Goal: Task Accomplishment & Management: Manage account settings

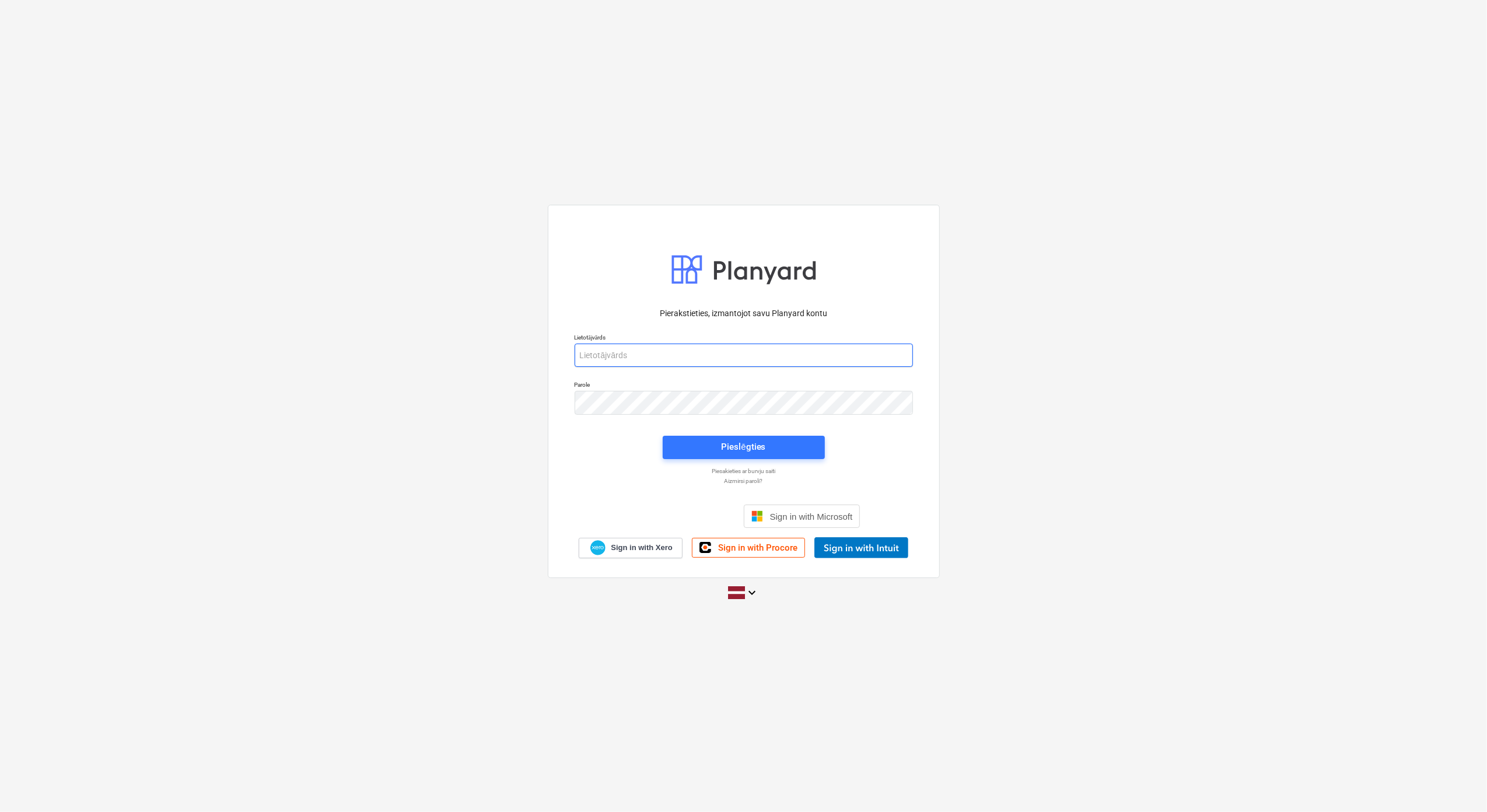
click at [616, 353] on input "email" at bounding box center [743, 355] width 338 height 23
type input "[PERSON_NAME][EMAIL_ADDRESS][DOMAIN_NAME]"
click at [778, 441] on span "Pieslēgties" at bounding box center [744, 447] width 134 height 15
type input "[PERSON_NAME][EMAIL_ADDRESS][DOMAIN_NAME]"
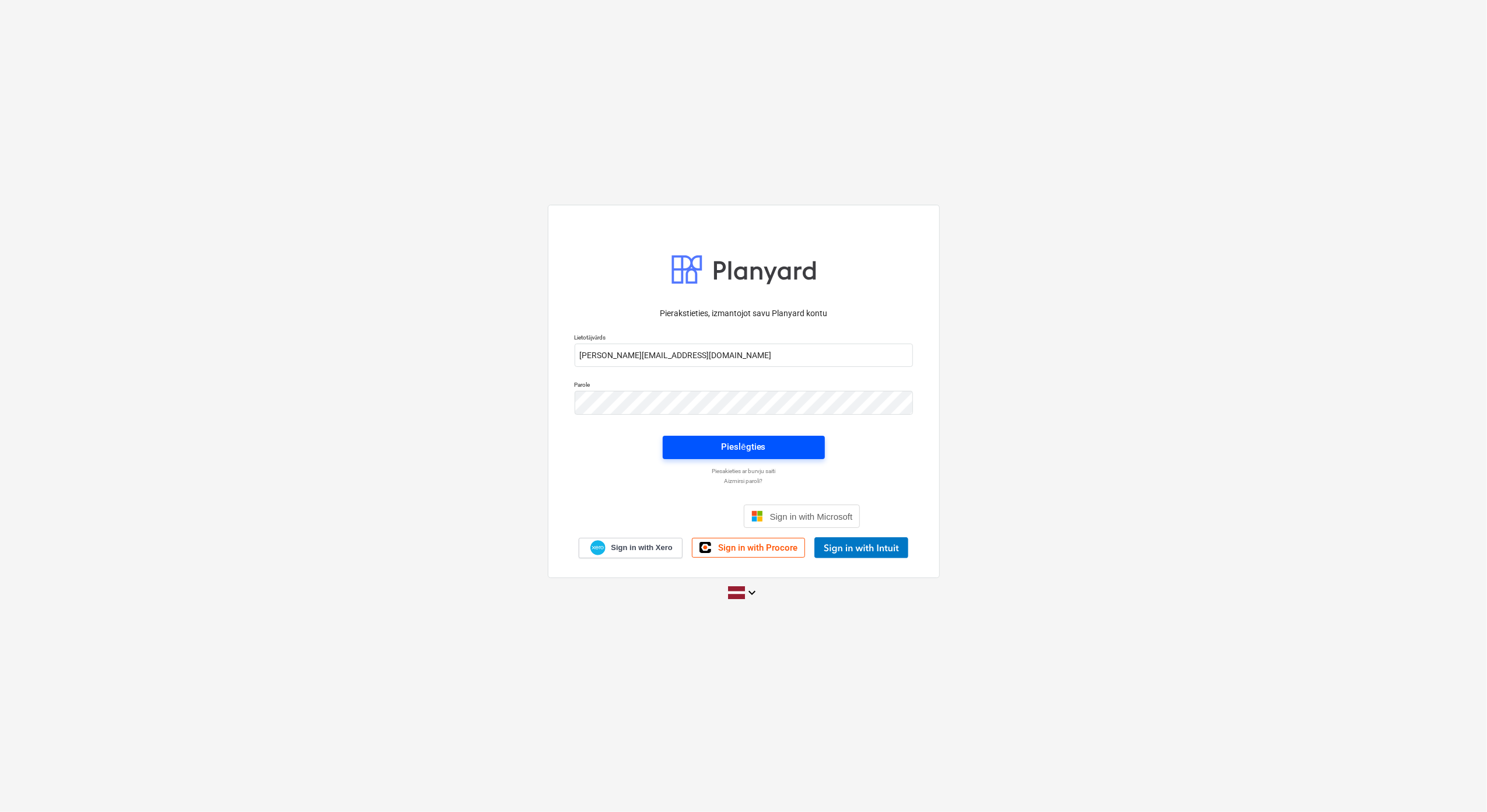
click at [782, 451] on span "Pieslēgties" at bounding box center [744, 447] width 134 height 15
click at [736, 483] on p "Aizmirsi paroli?" at bounding box center [743, 481] width 350 height 8
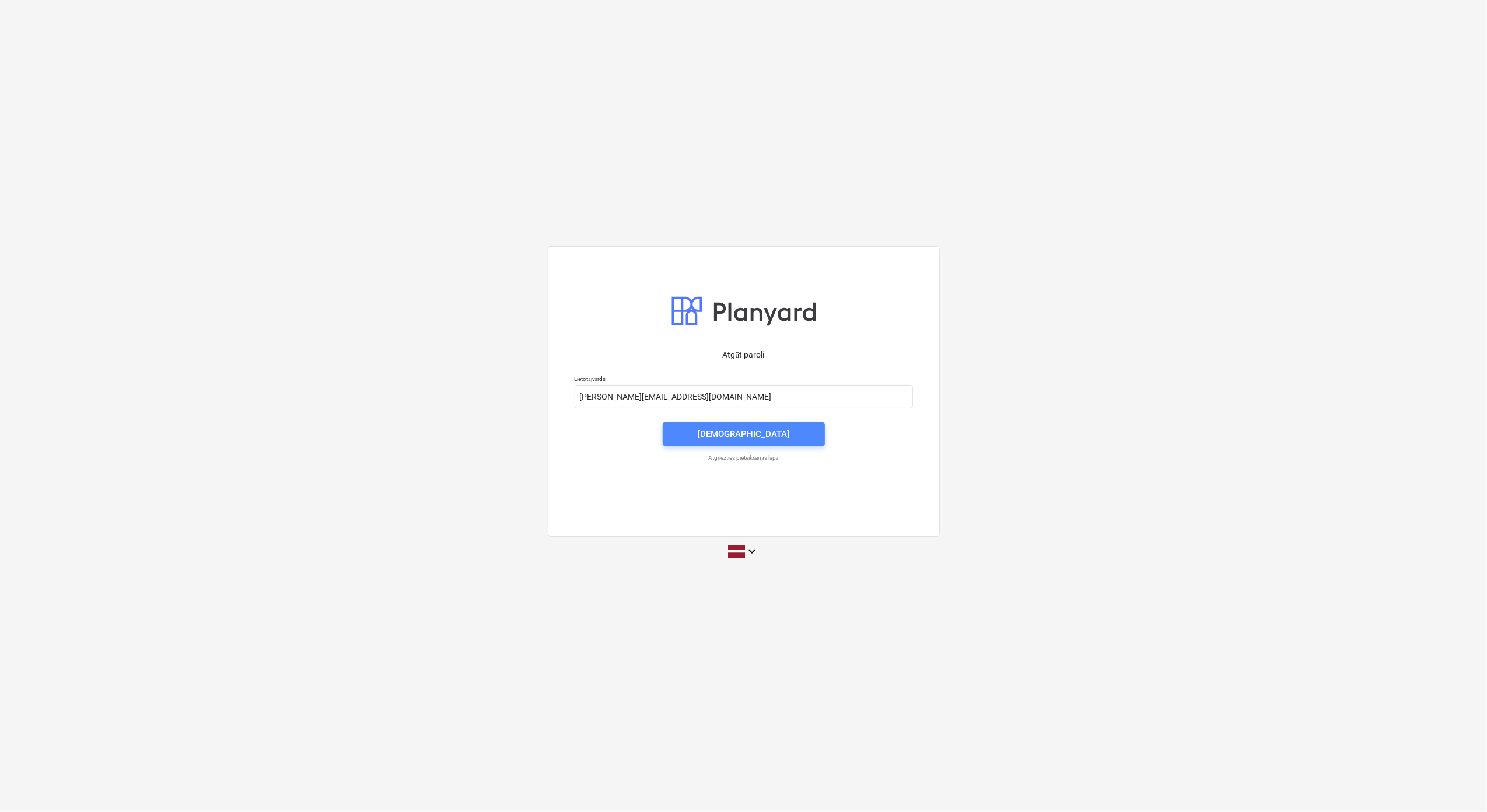
click at [739, 430] on div "Nosūtīt" at bounding box center [743, 434] width 92 height 15
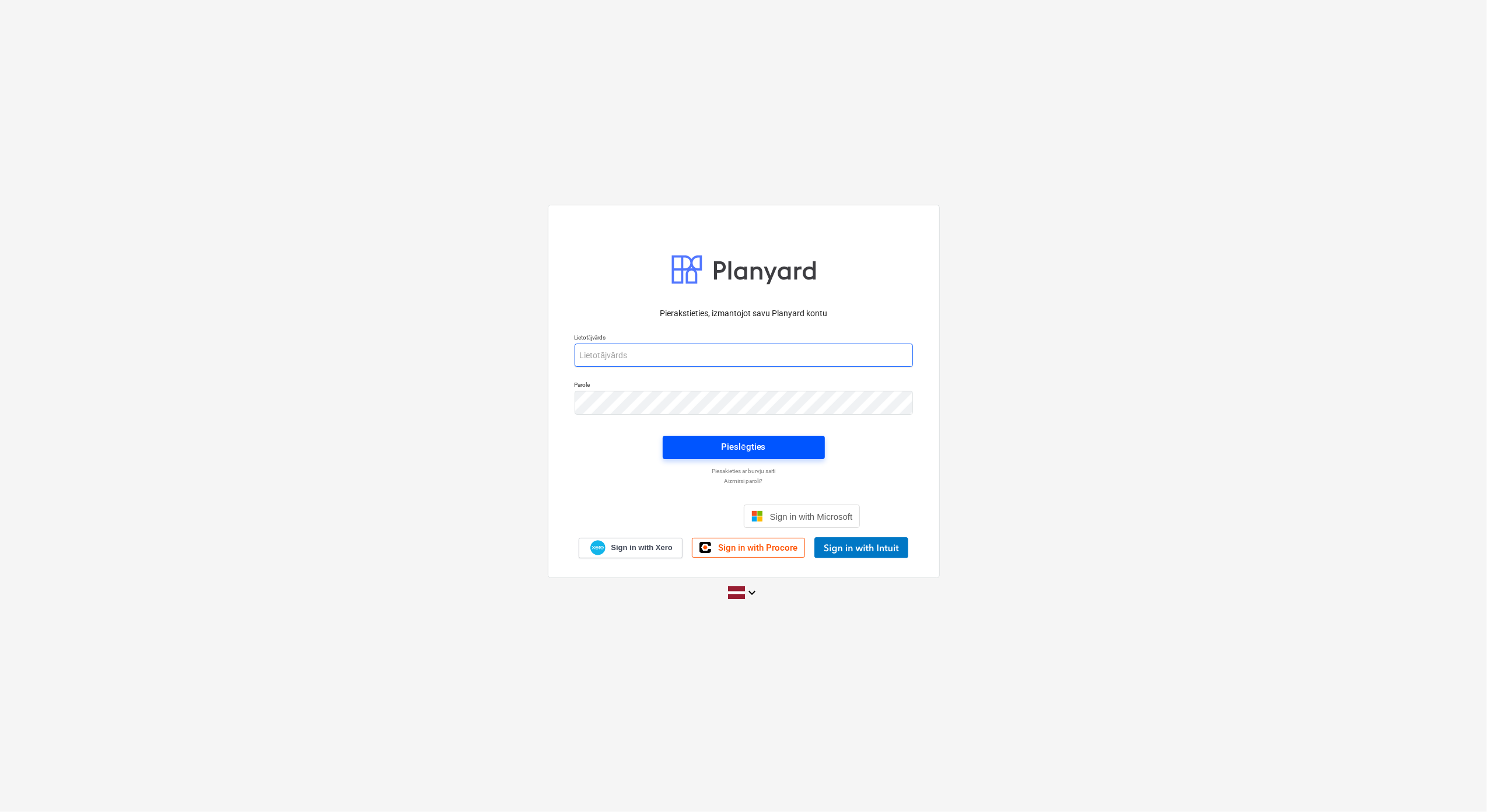
type input "[PERSON_NAME][EMAIL_ADDRESS][DOMAIN_NAME]"
click at [721, 448] on div "Pieslēgties" at bounding box center [743, 447] width 44 height 15
click at [572, 398] on div "Parole" at bounding box center [743, 397] width 353 height 47
type input "[PERSON_NAME][EMAIL_ADDRESS][DOMAIN_NAME]"
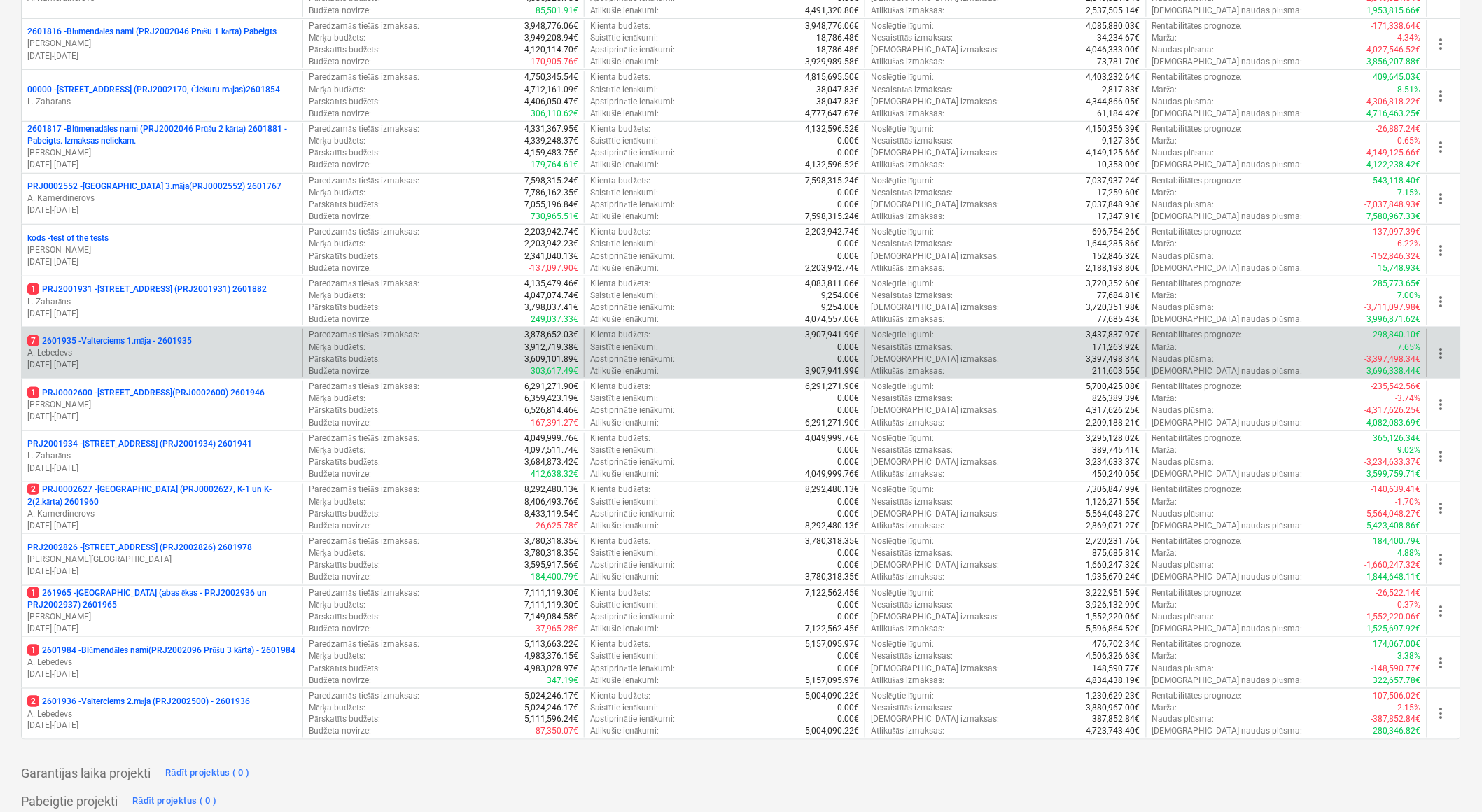
scroll to position [274, 0]
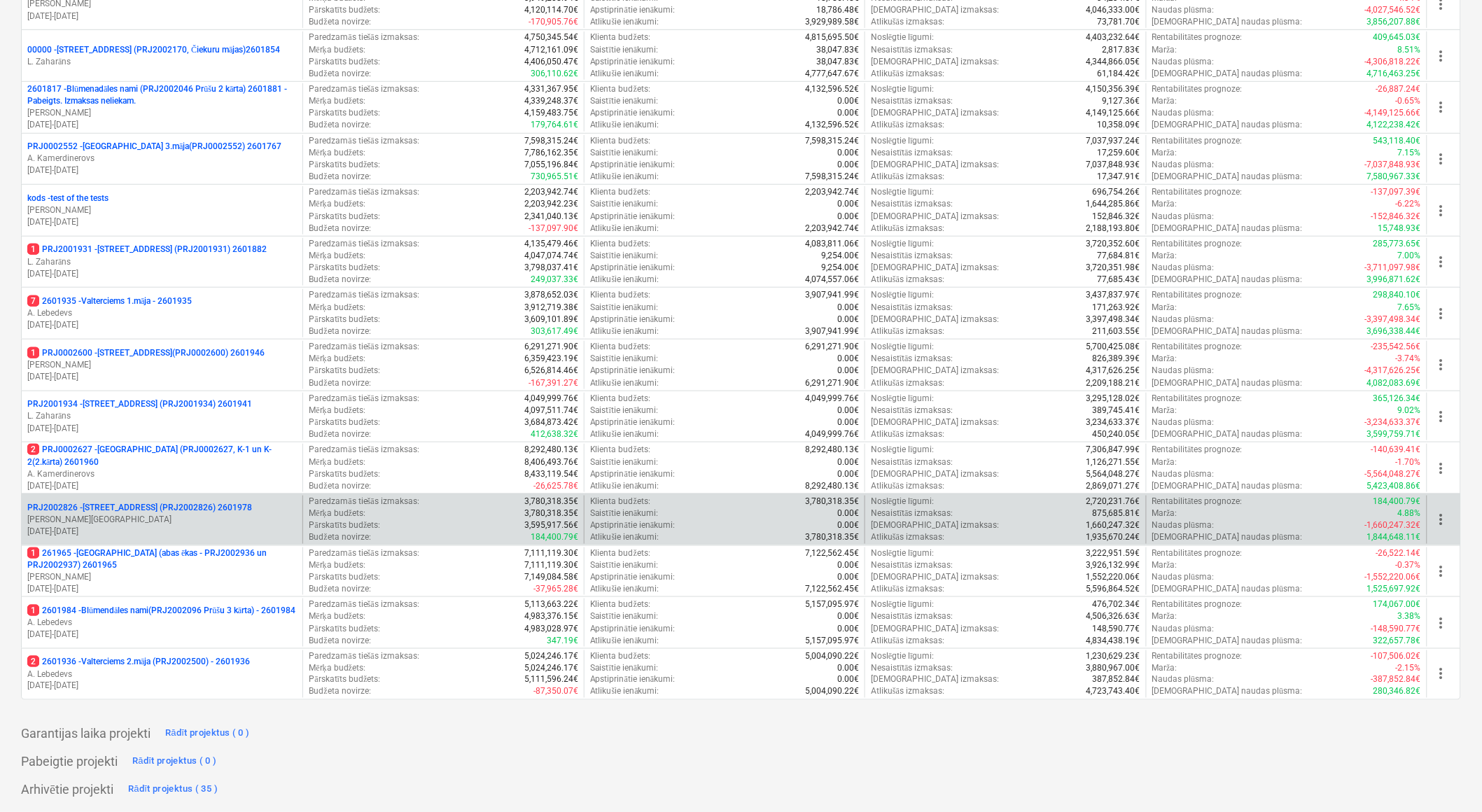
click at [107, 504] on p "PRJ2002826 - [STREET_ADDRESS] (PRJ2002826) 2601978" at bounding box center [139, 507] width 224 height 12
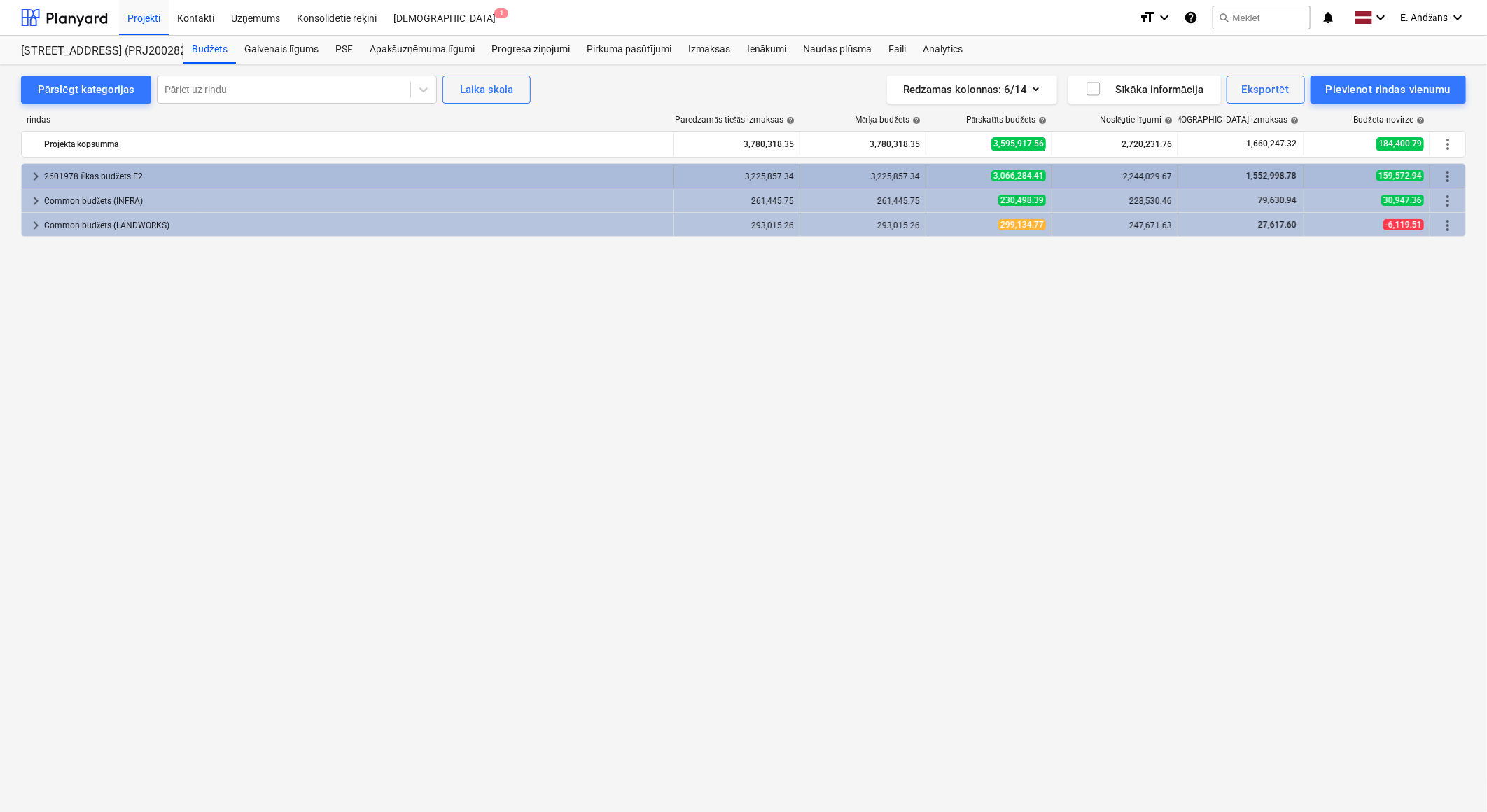
click at [39, 173] on span "keyboard_arrow_right" at bounding box center [36, 176] width 17 height 17
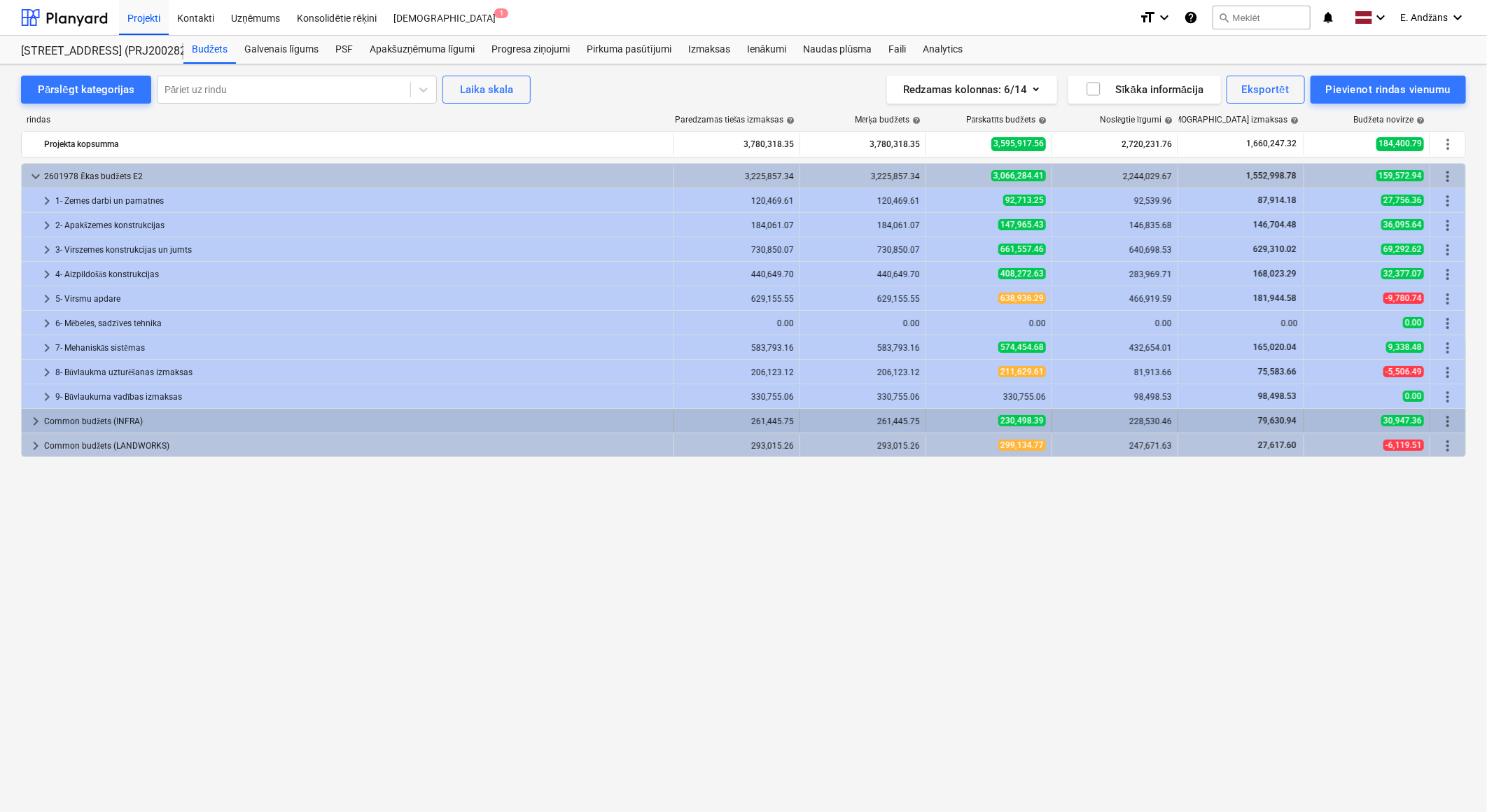
click at [39, 421] on span "keyboard_arrow_right" at bounding box center [36, 421] width 17 height 17
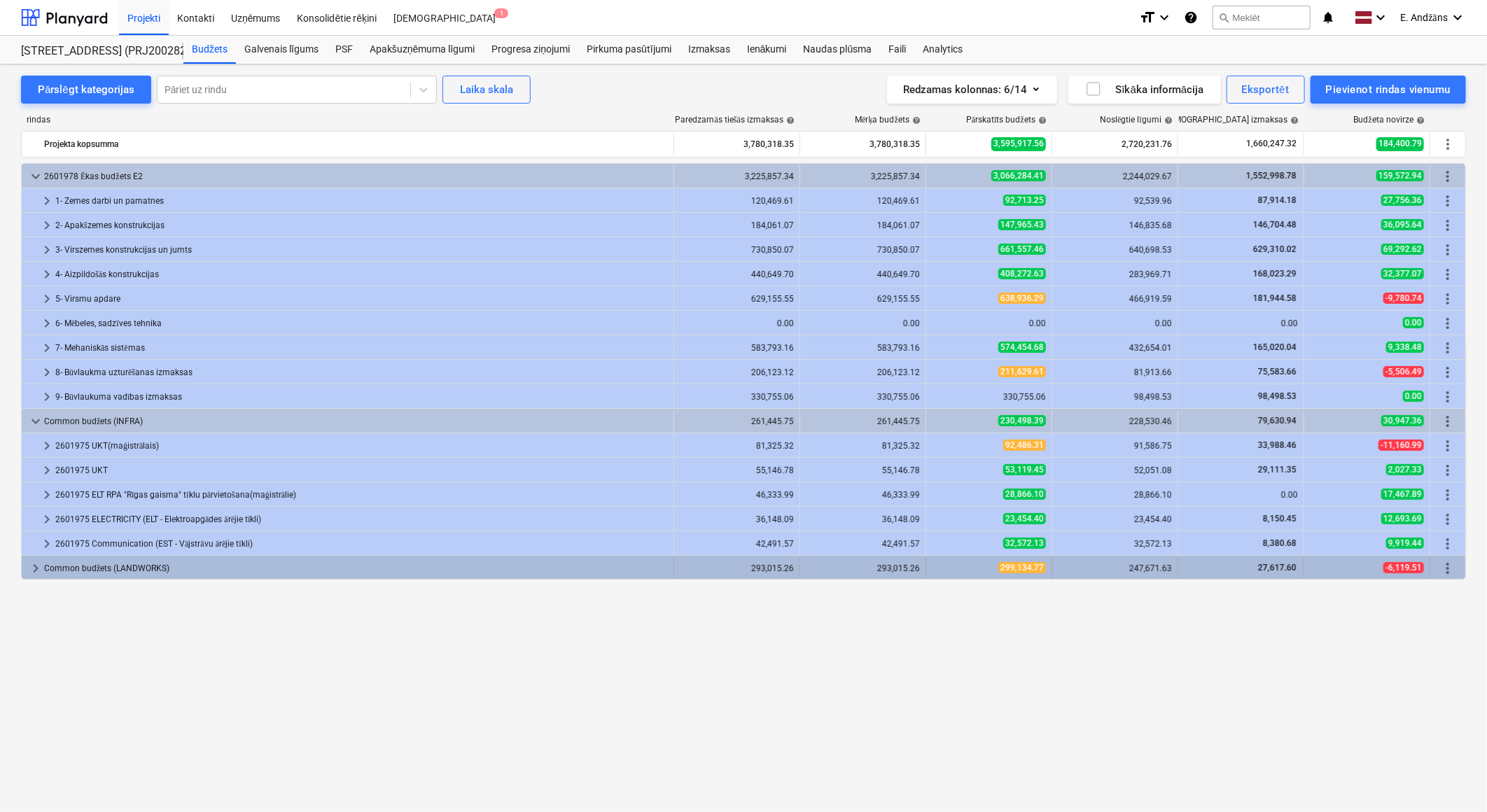
click at [36, 570] on span "keyboard_arrow_right" at bounding box center [36, 568] width 17 height 17
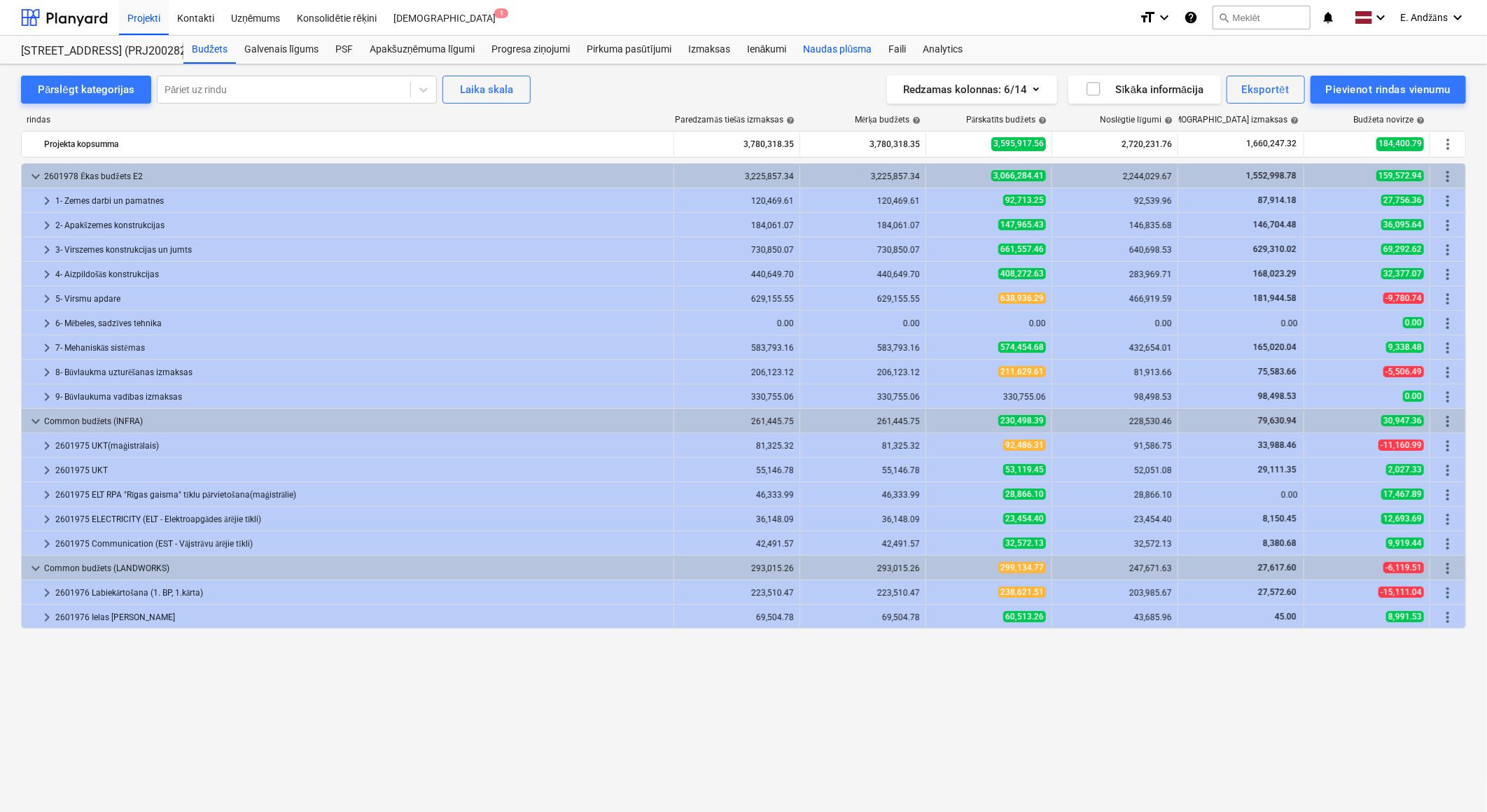
click at [842, 46] on div "Naudas plūsma" at bounding box center [838, 49] width 85 height 28
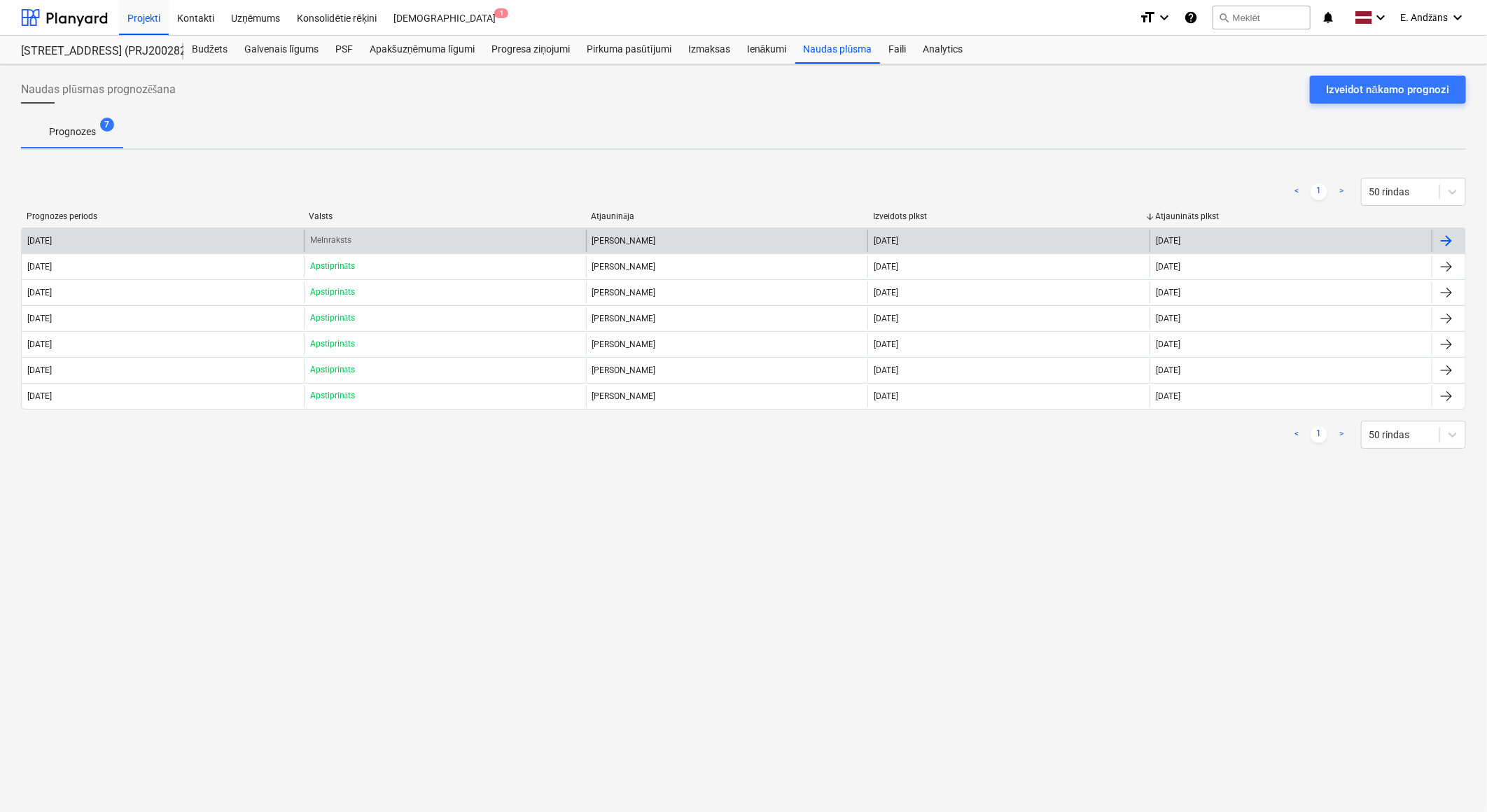
click at [1452, 236] on div at bounding box center [1447, 241] width 17 height 17
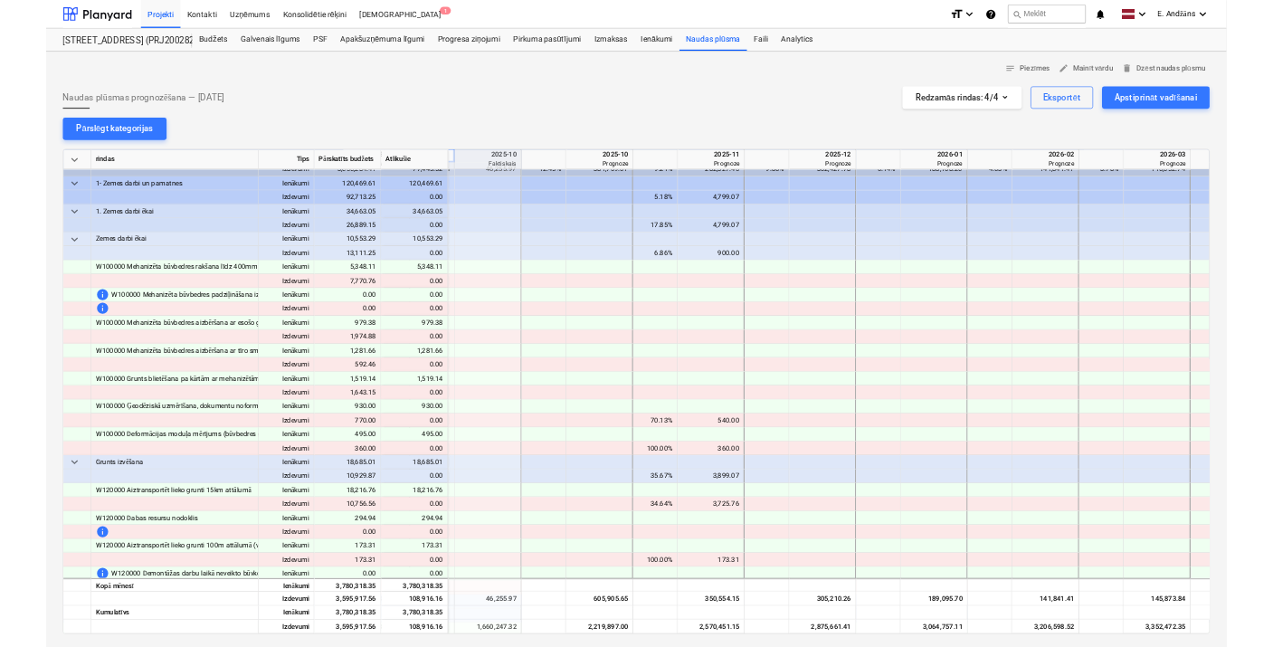
scroll to position [0, 1328]
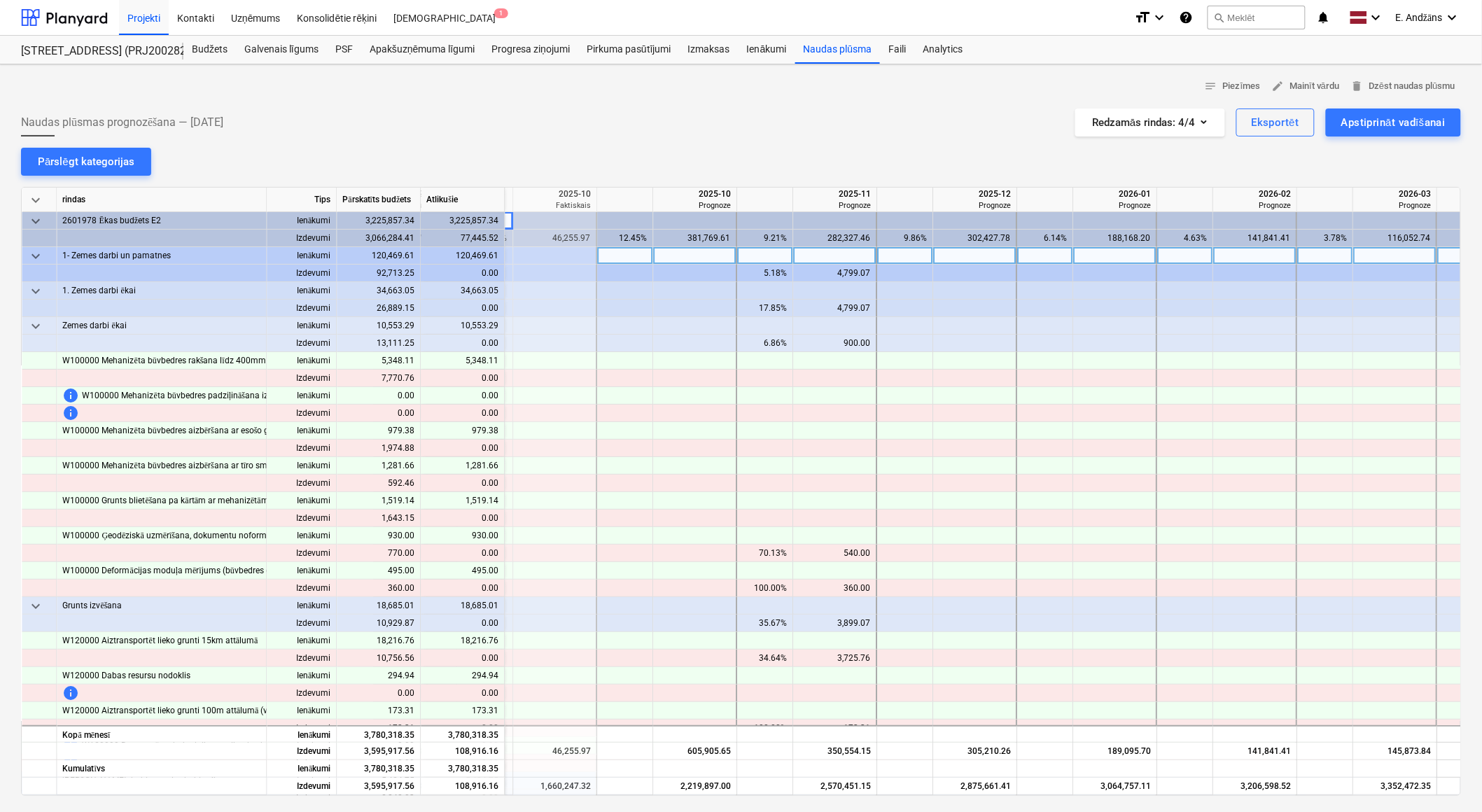
click at [32, 254] on span "keyboard_arrow_down" at bounding box center [36, 256] width 17 height 17
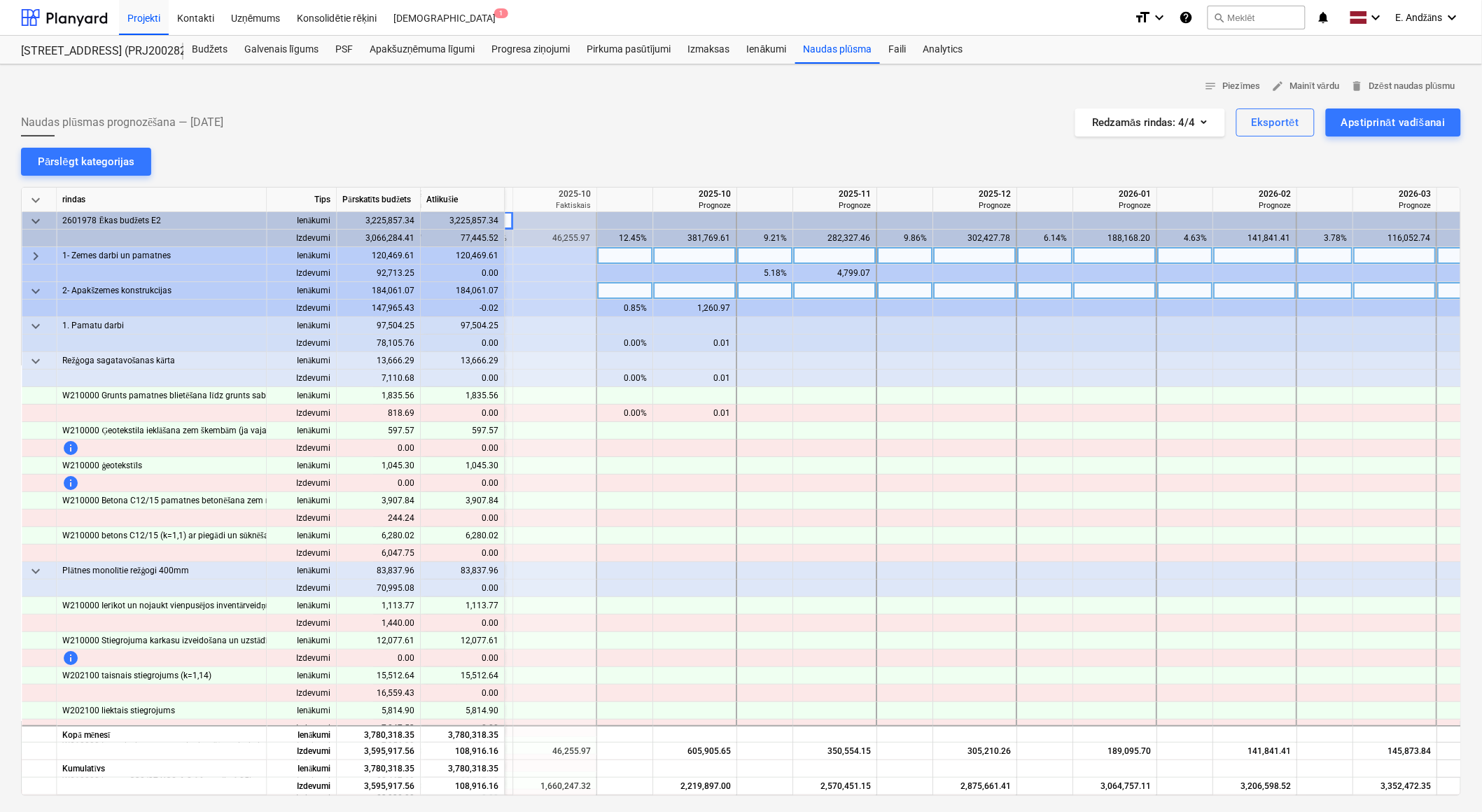
click at [35, 290] on span "keyboard_arrow_down" at bounding box center [36, 292] width 17 height 17
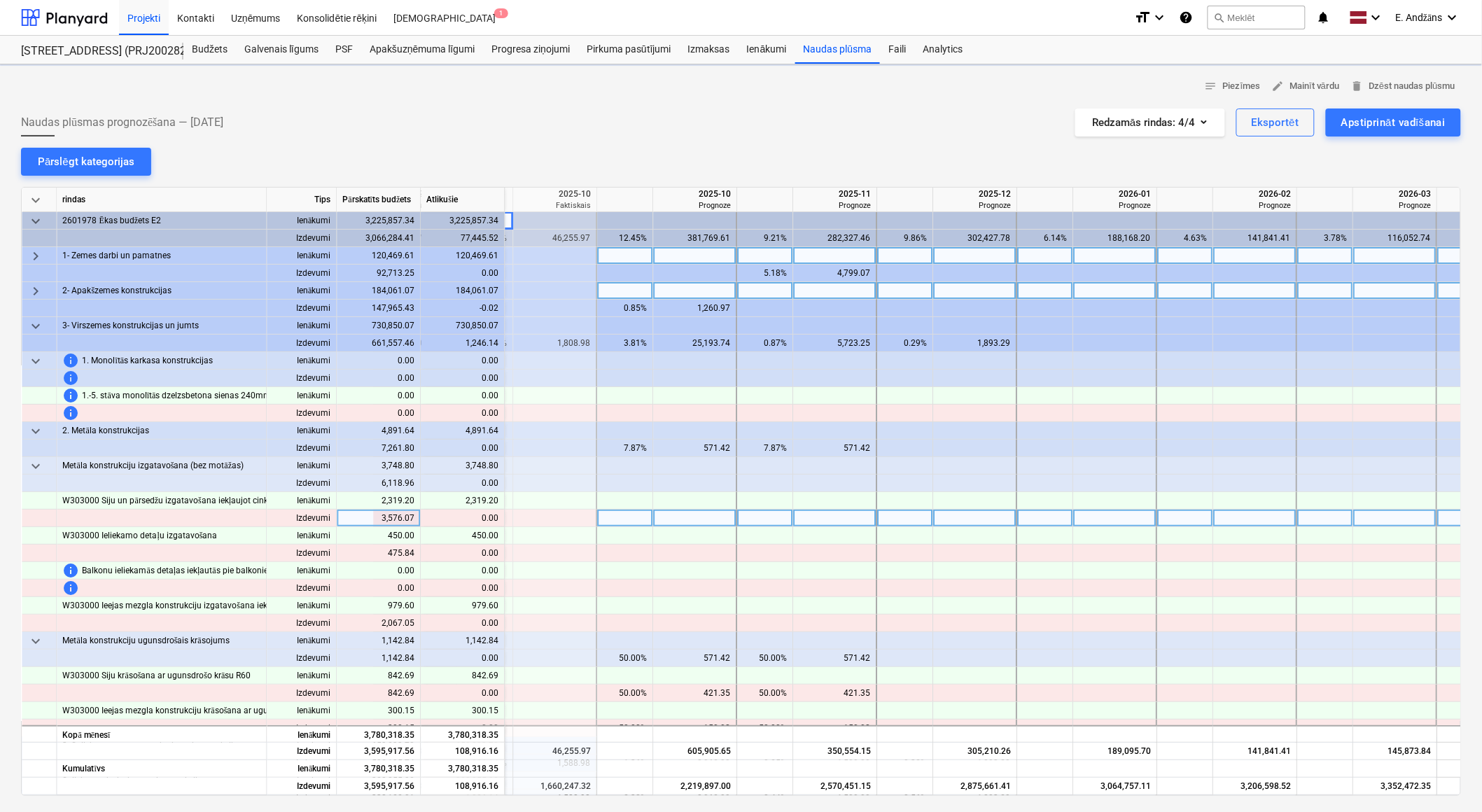
click at [865, 517] on div at bounding box center [835, 518] width 84 height 18
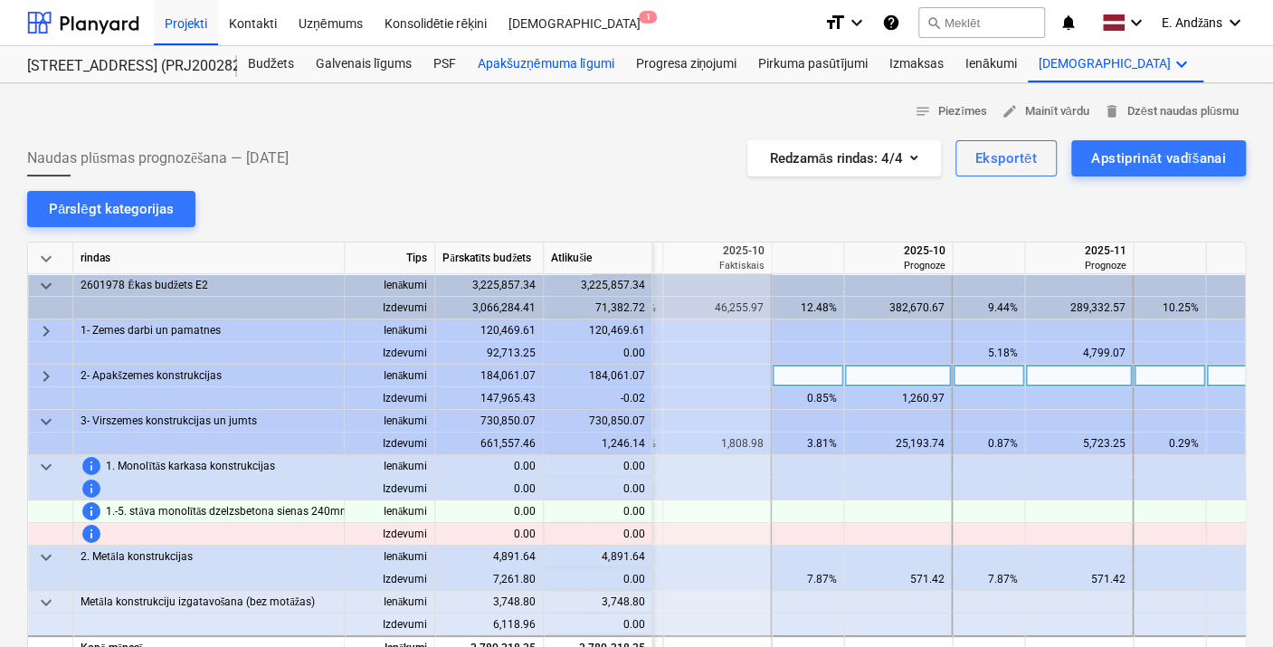
click at [519, 61] on div "Apakšuzņēmuma līgumi" at bounding box center [545, 64] width 157 height 36
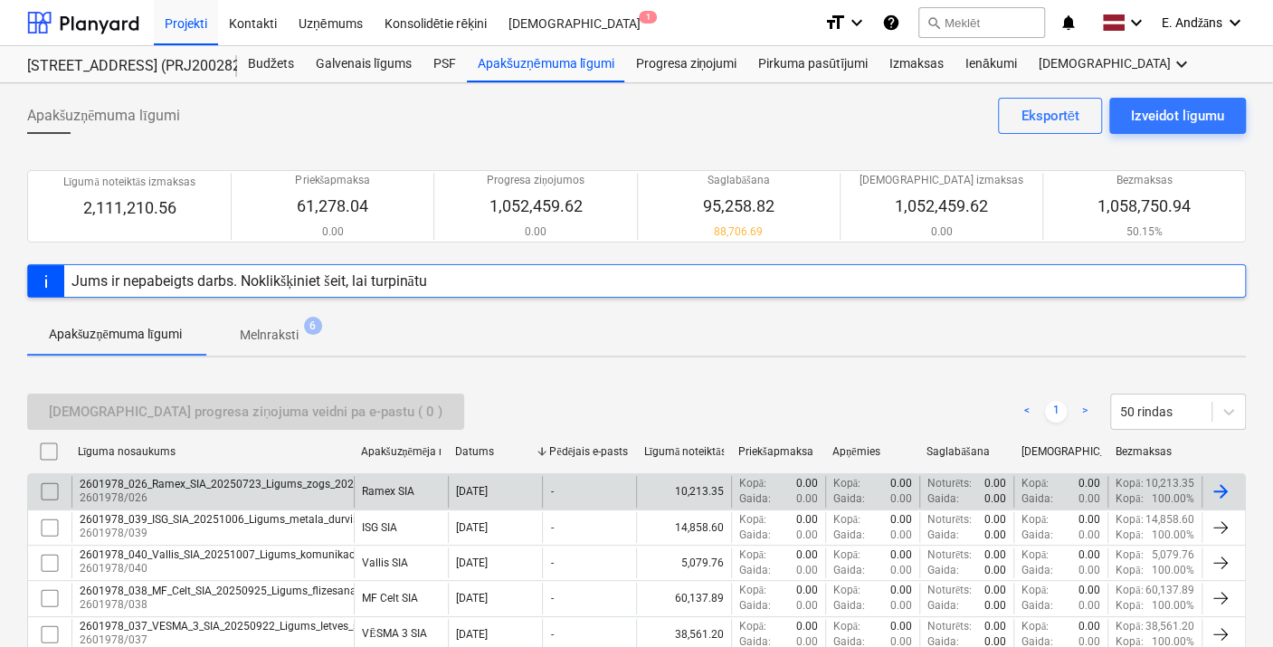
click at [1221, 494] on div at bounding box center [1221, 491] width 22 height 22
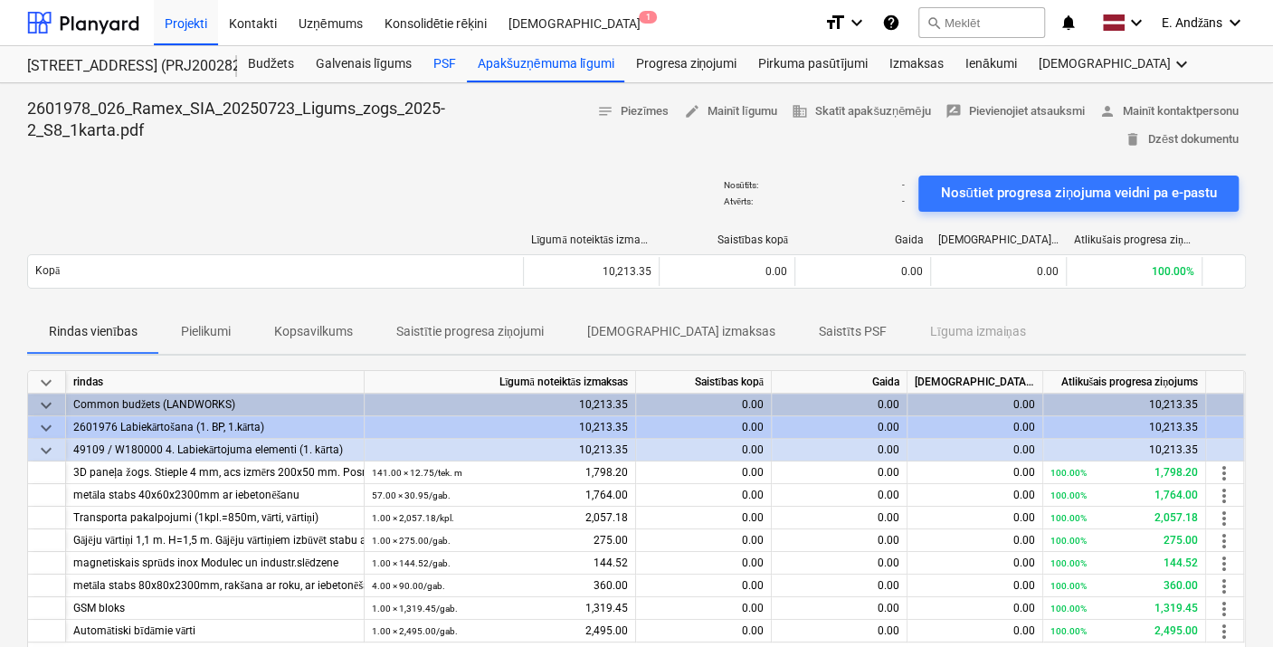
click at [440, 63] on div "PSF" at bounding box center [445, 64] width 44 height 36
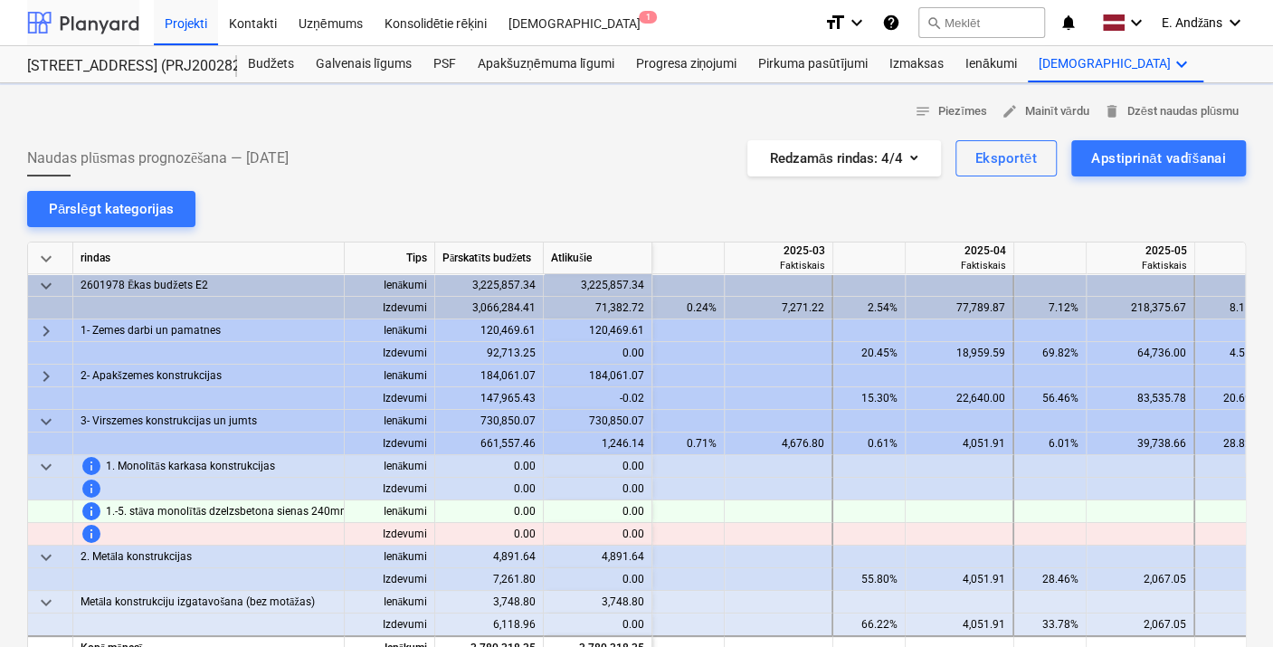
scroll to position [0, 1267]
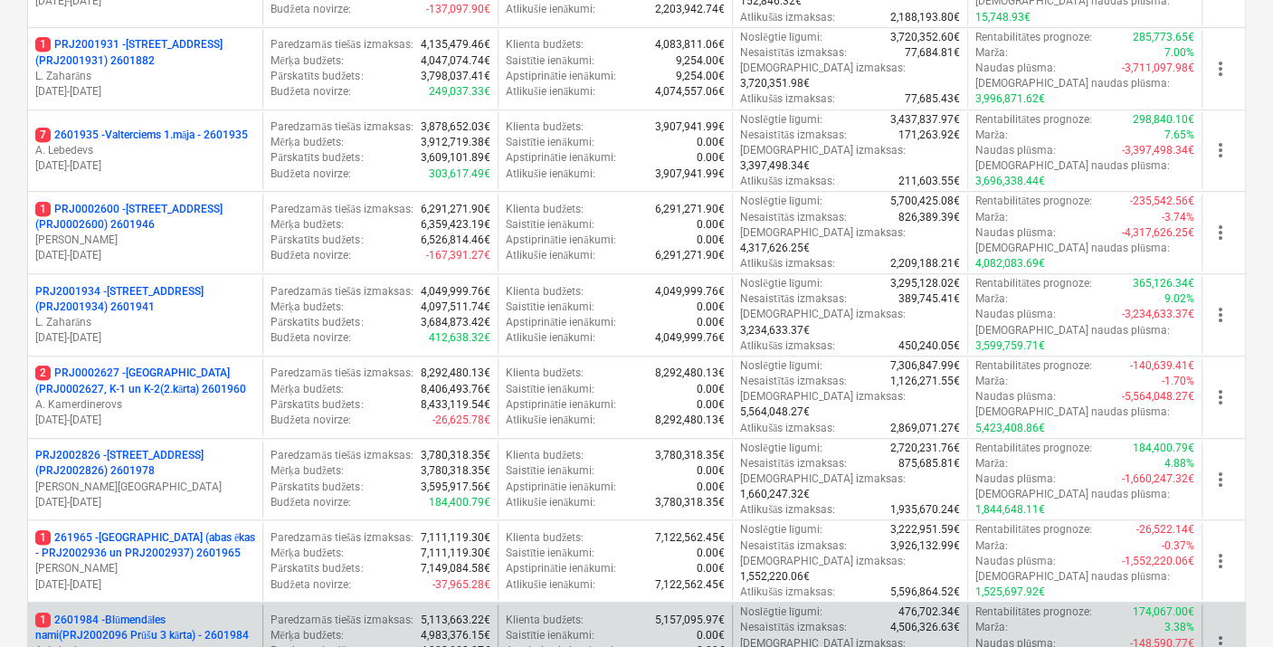
scroll to position [765, 0]
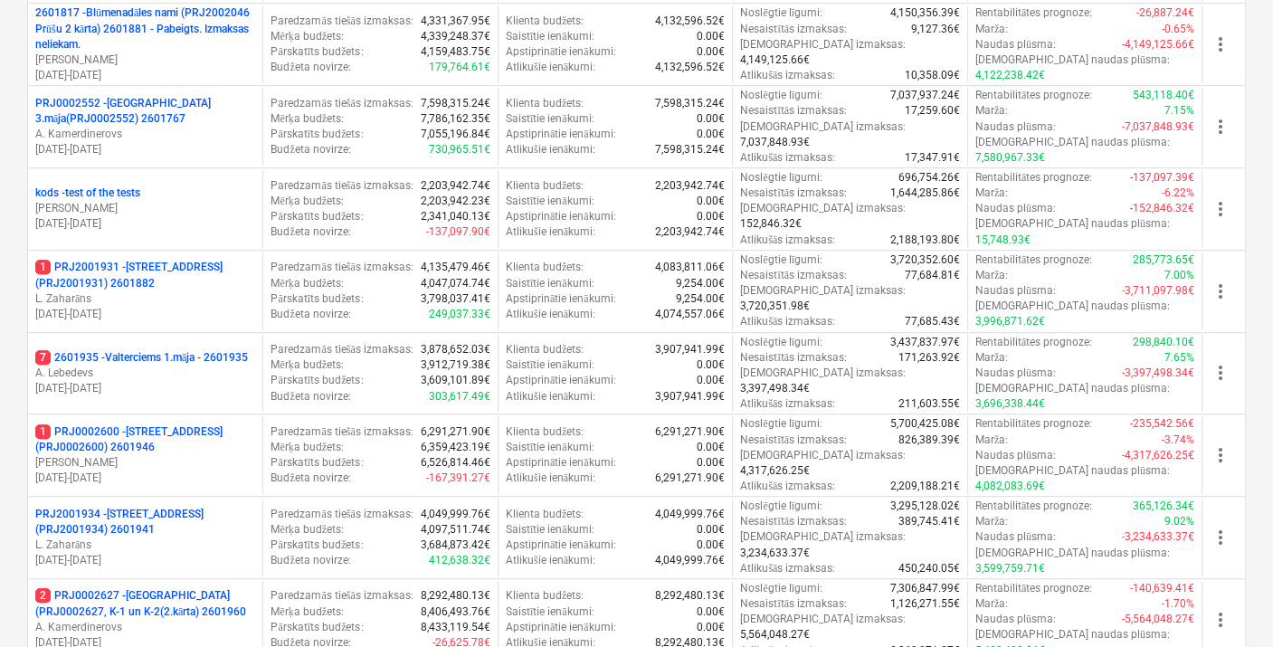
scroll to position [502, 0]
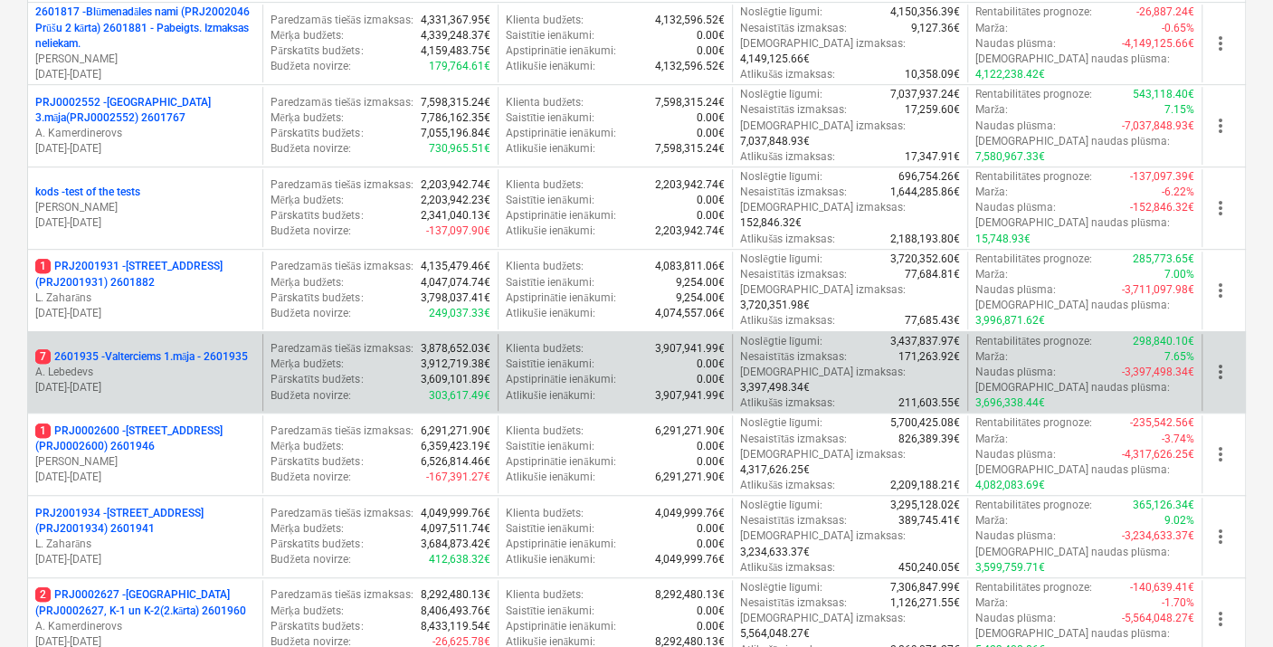
click at [121, 349] on p "7 2601935 - Valterciems 1.māja - 2601935" at bounding box center [141, 356] width 213 height 15
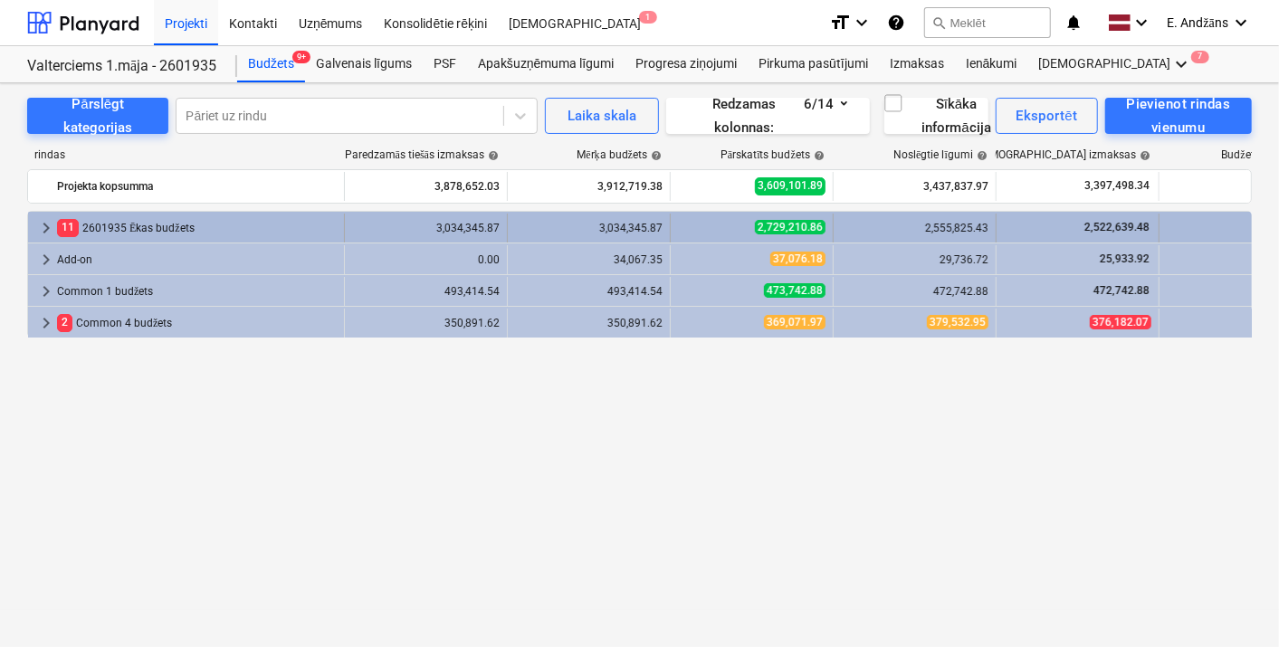
click at [131, 230] on div "11 2601935 Ēkas budžets" at bounding box center [197, 228] width 280 height 29
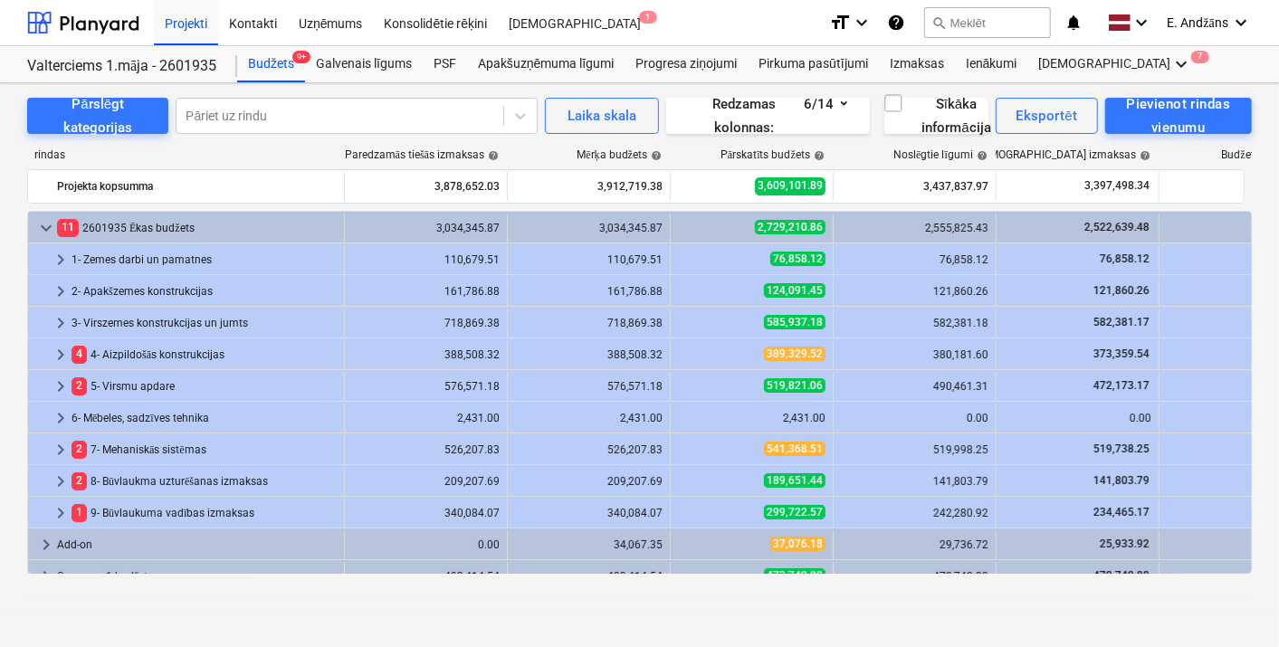
scroll to position [49, 0]
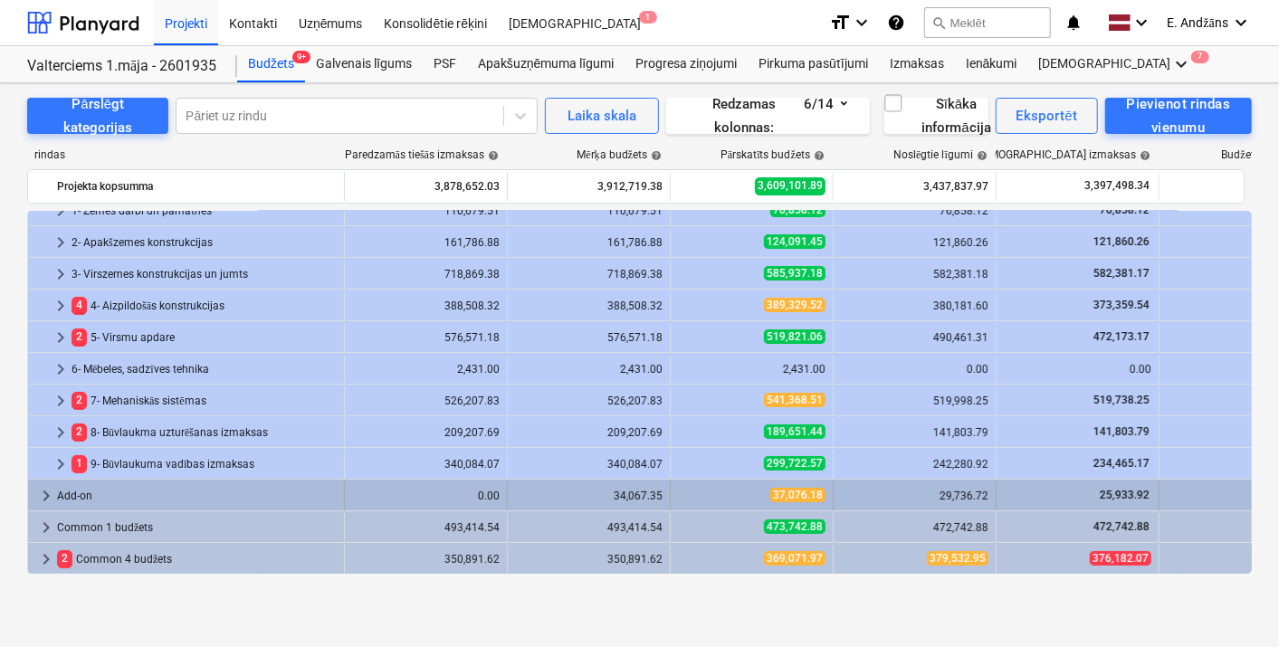
click at [43, 494] on span "keyboard_arrow_right" at bounding box center [46, 496] width 22 height 22
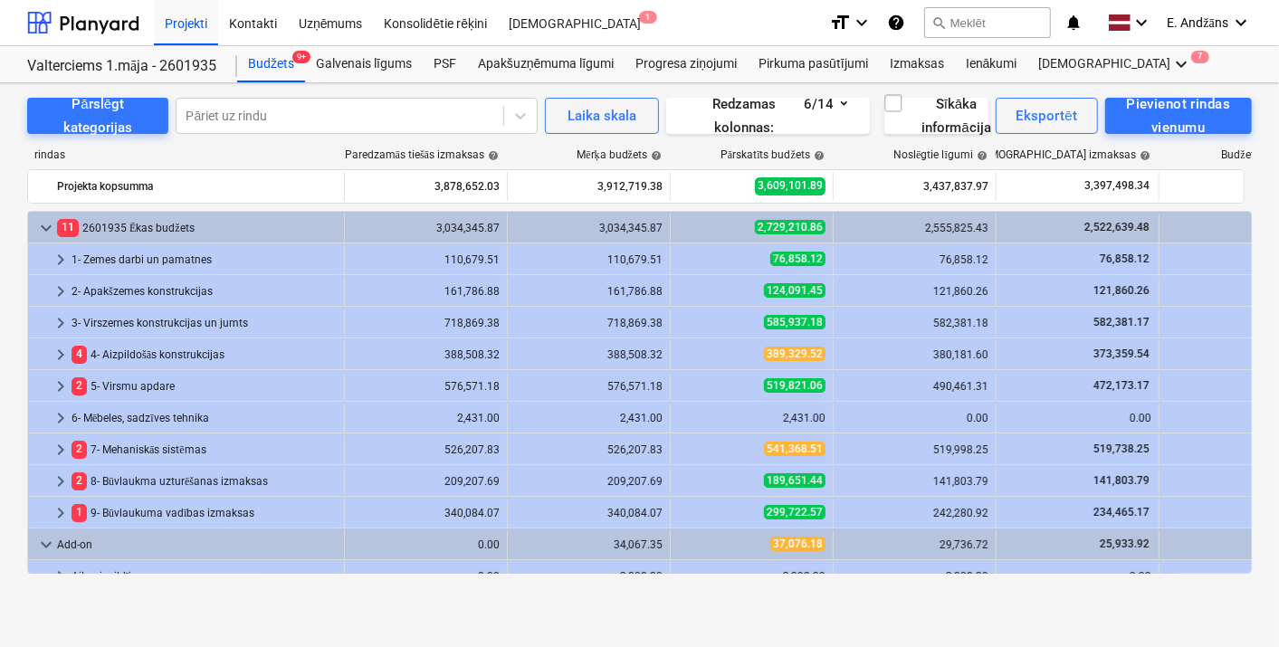
scroll to position [0, 0]
click at [259, 20] on div "Kontakti" at bounding box center [253, 22] width 70 height 46
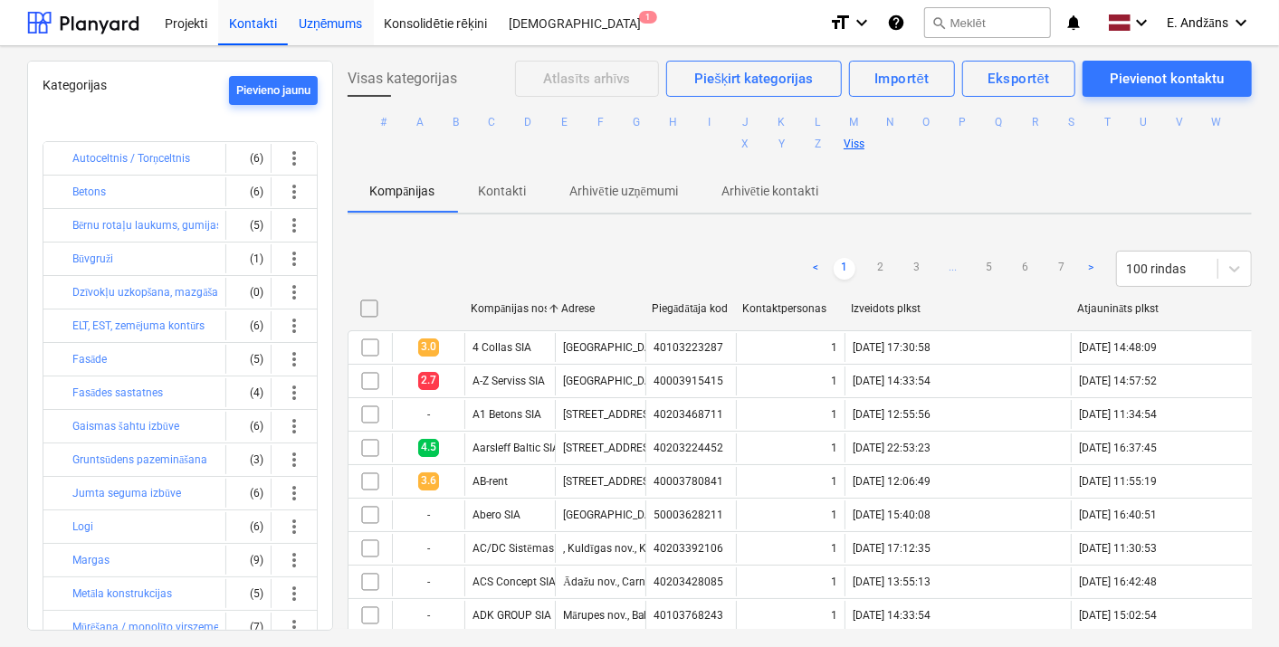
click at [331, 23] on div "Uzņēmums" at bounding box center [331, 22] width 86 height 46
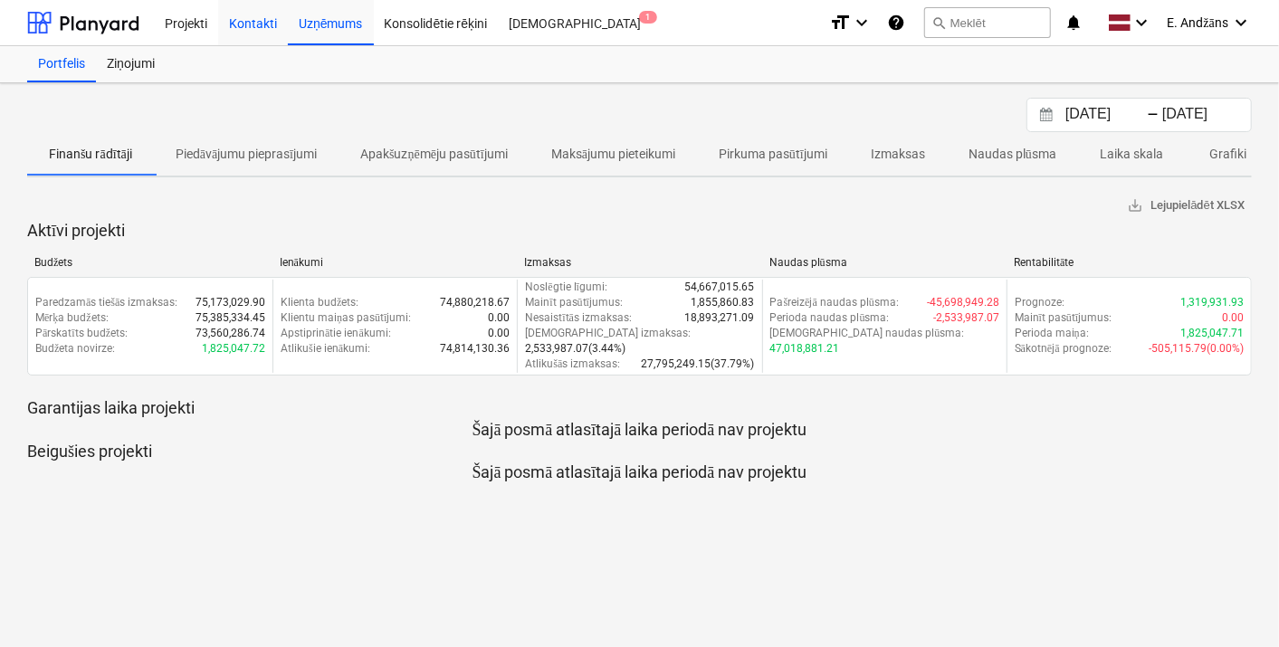
click at [262, 24] on div "Kontakti" at bounding box center [253, 22] width 70 height 46
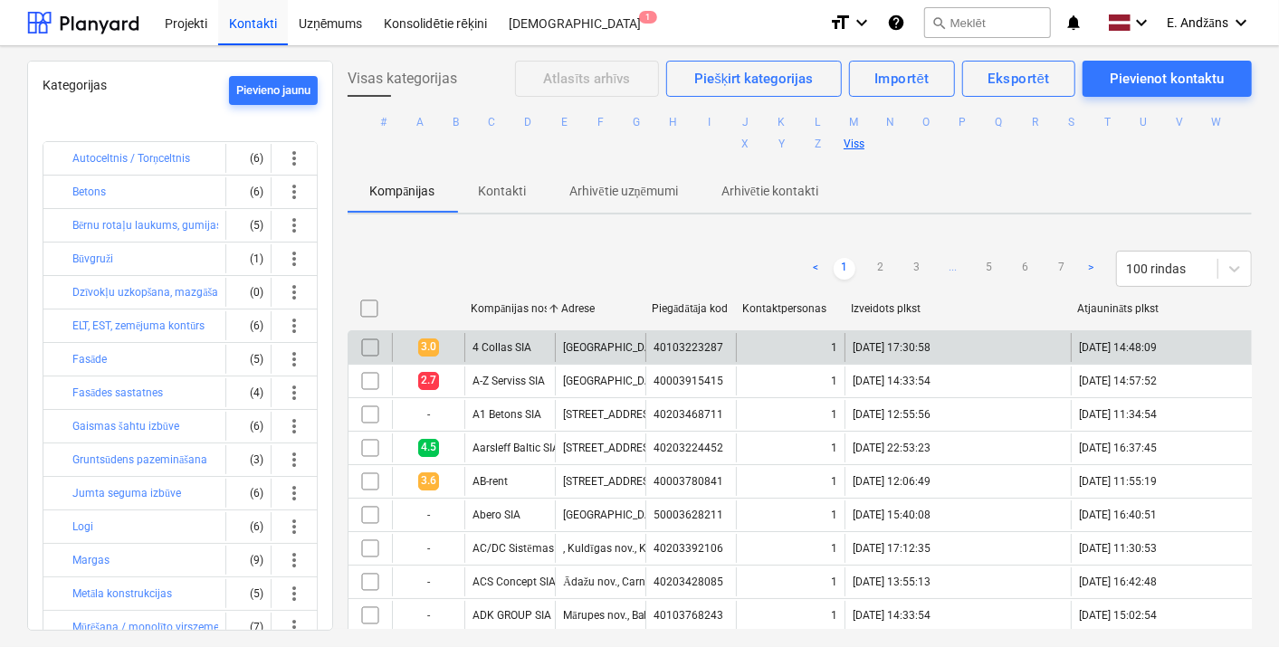
click at [431, 345] on span "3.0" at bounding box center [428, 346] width 21 height 17
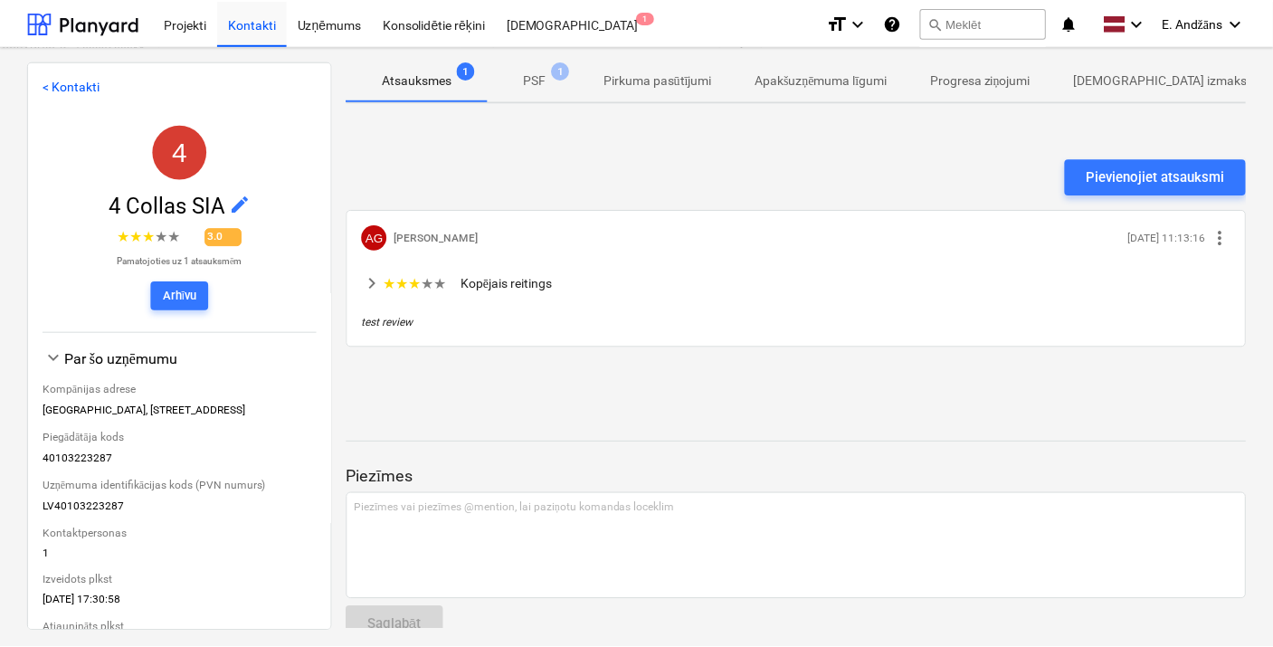
scroll to position [82, 0]
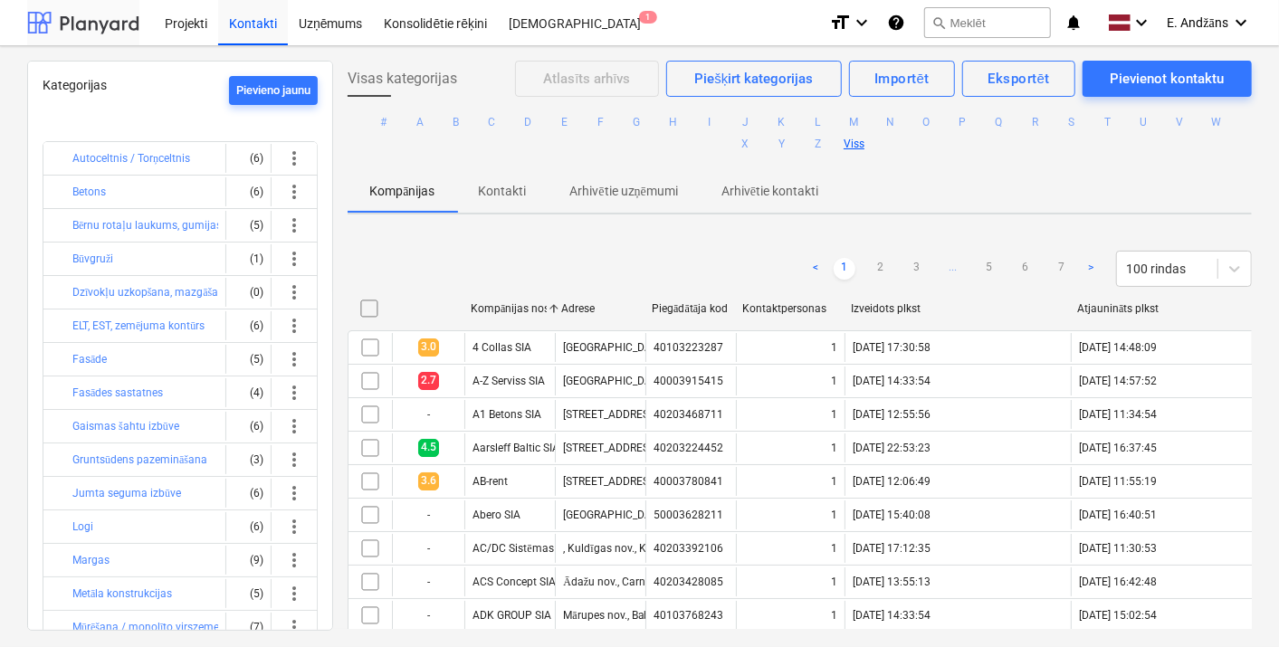
click at [40, 24] on div at bounding box center [83, 22] width 112 height 45
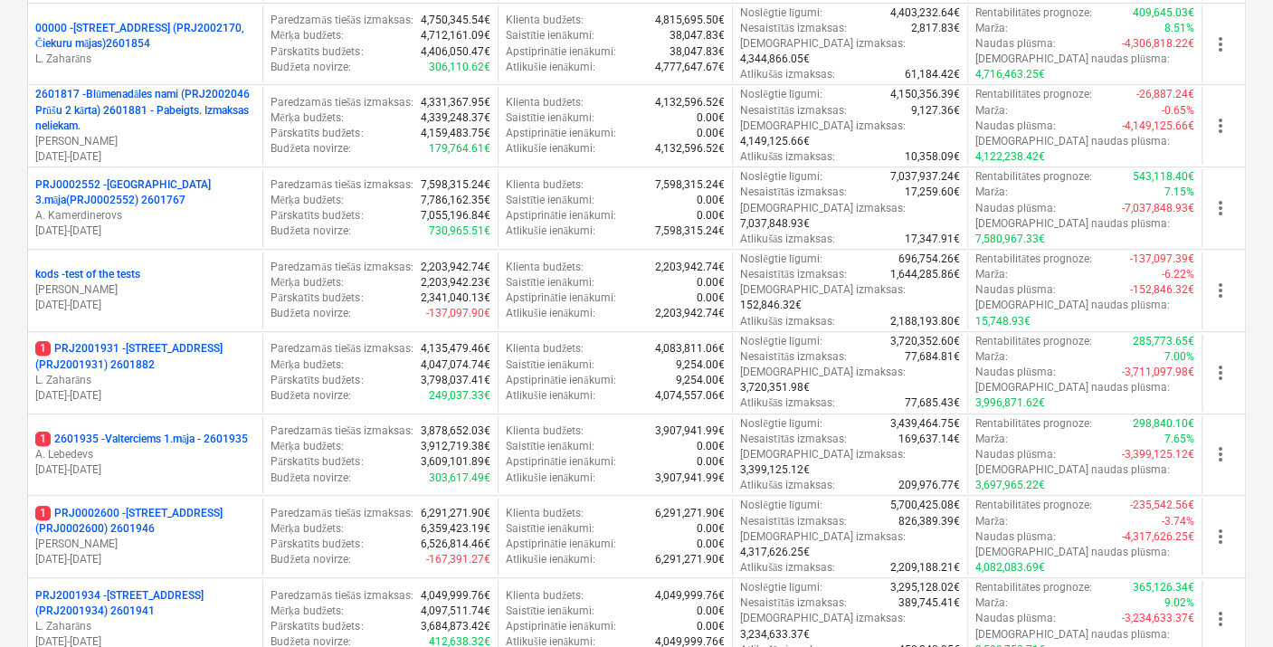
scroll to position [502, 0]
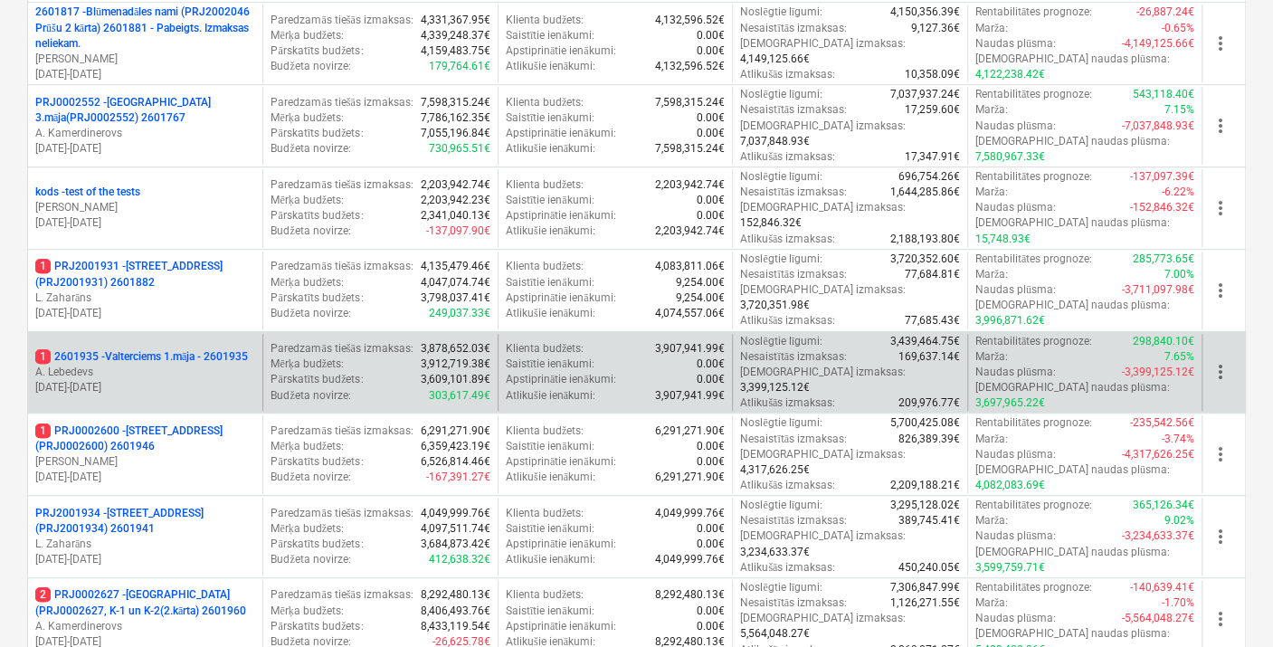
click at [117, 349] on p "1 2601935 - Valterciems 1.māja - 2601935" at bounding box center [141, 356] width 213 height 15
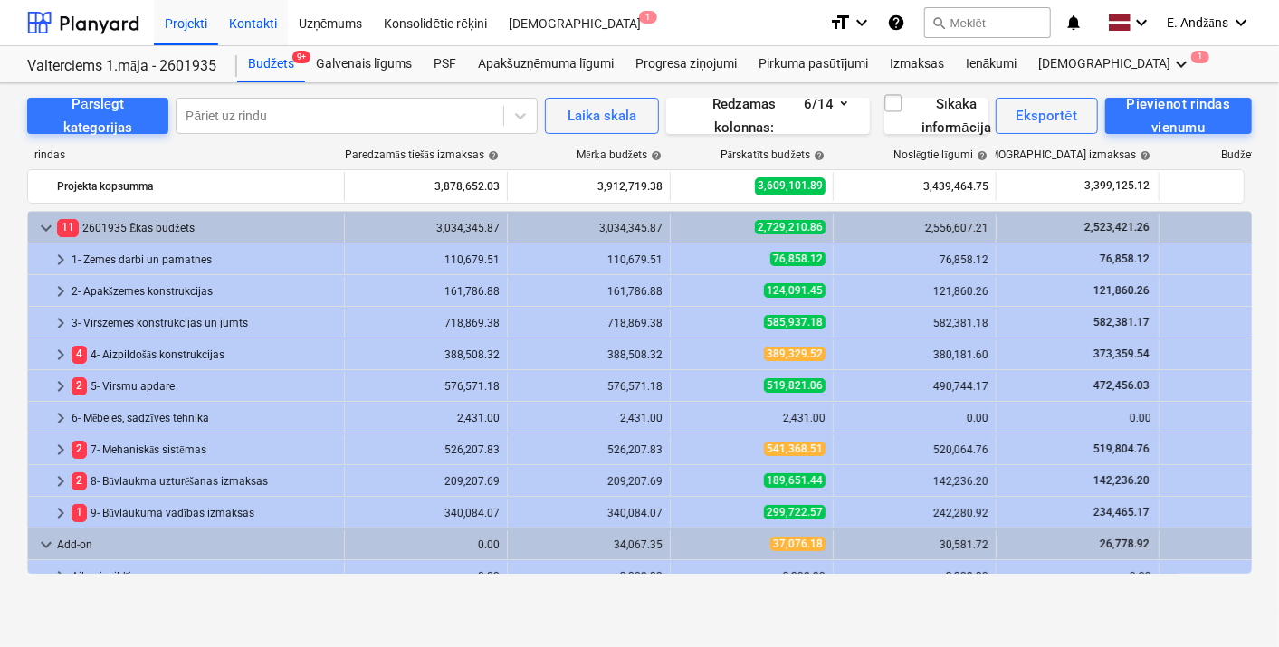
click at [254, 23] on div "Kontakti" at bounding box center [253, 22] width 70 height 46
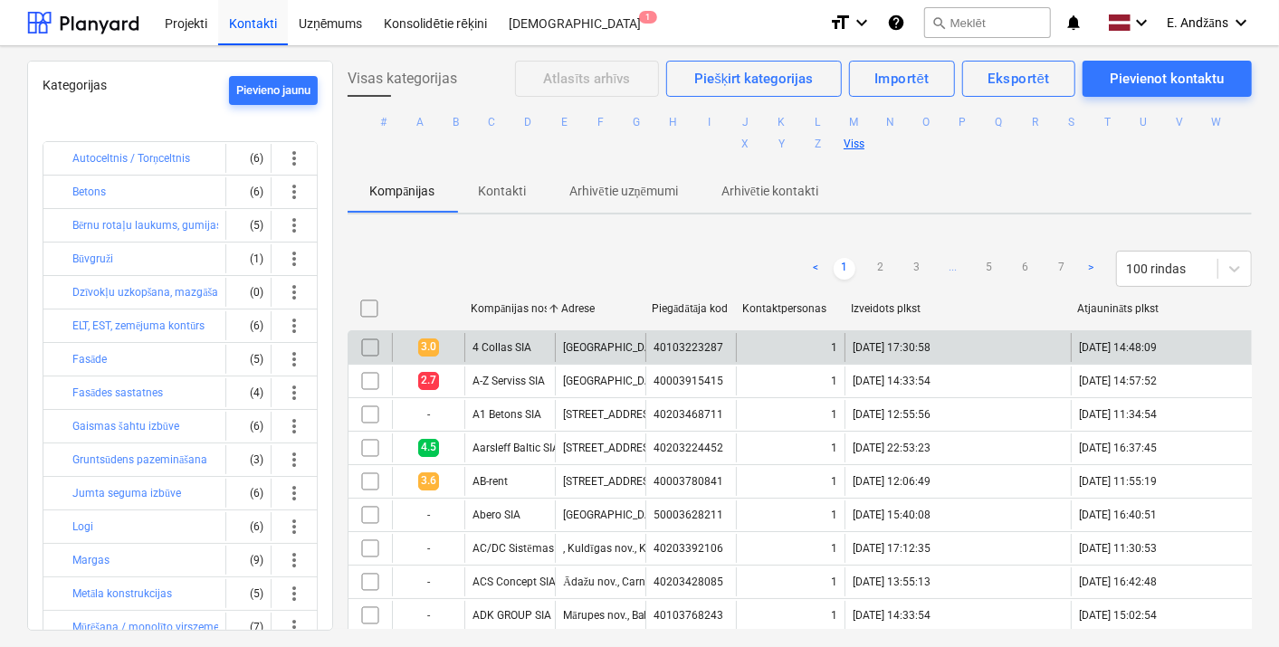
click at [436, 351] on span "3.0" at bounding box center [428, 346] width 21 height 17
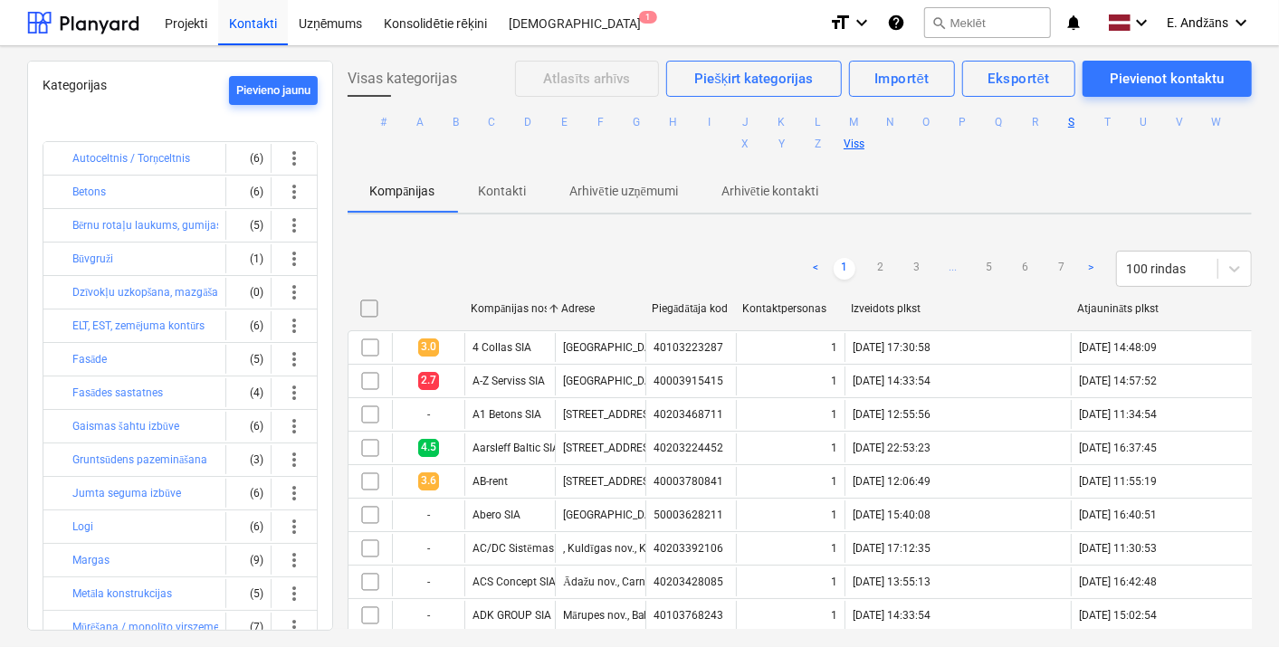
click at [1070, 121] on button "S" at bounding box center [1072, 122] width 22 height 22
click at [439, 24] on div "Konsolidētie rēķini" at bounding box center [436, 22] width 125 height 46
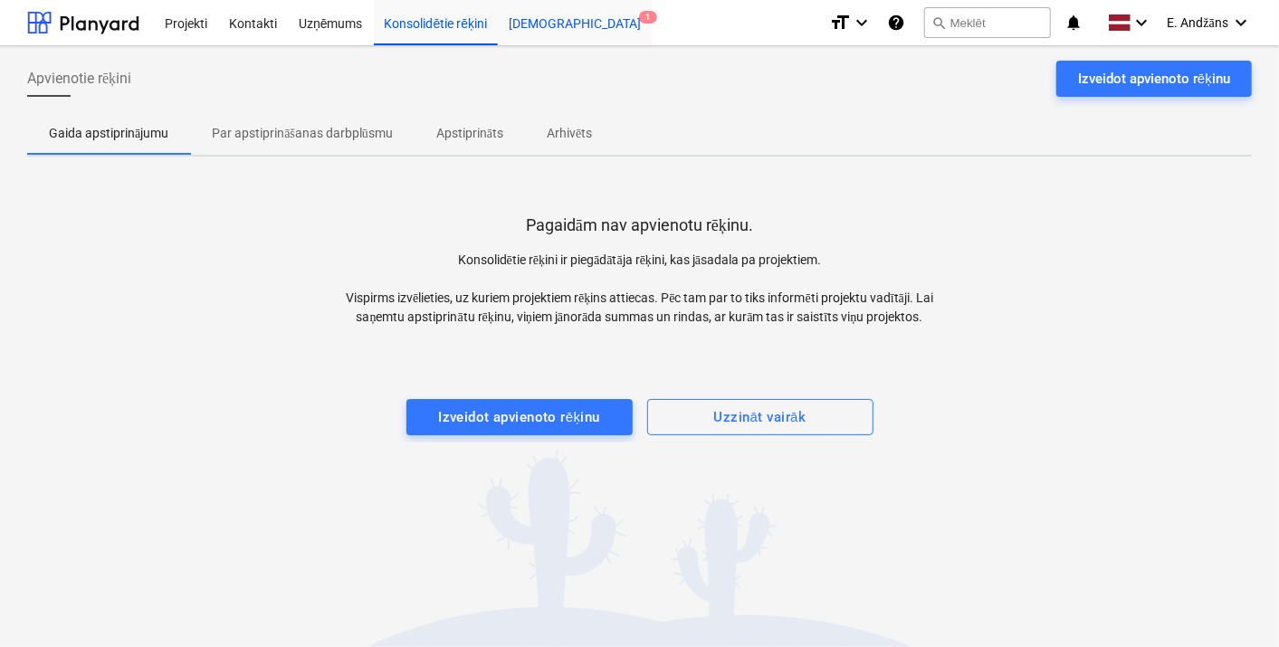
click at [529, 25] on div "Iesūtne 1" at bounding box center [575, 22] width 154 height 46
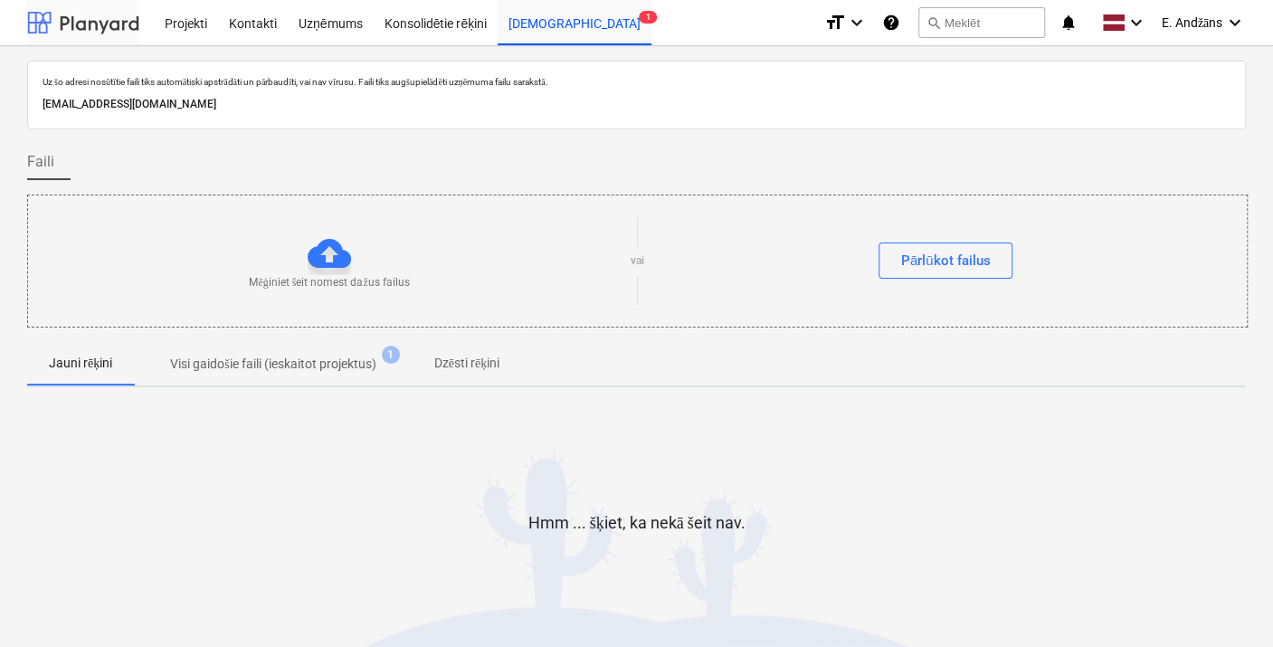
click at [41, 24] on div at bounding box center [83, 22] width 112 height 45
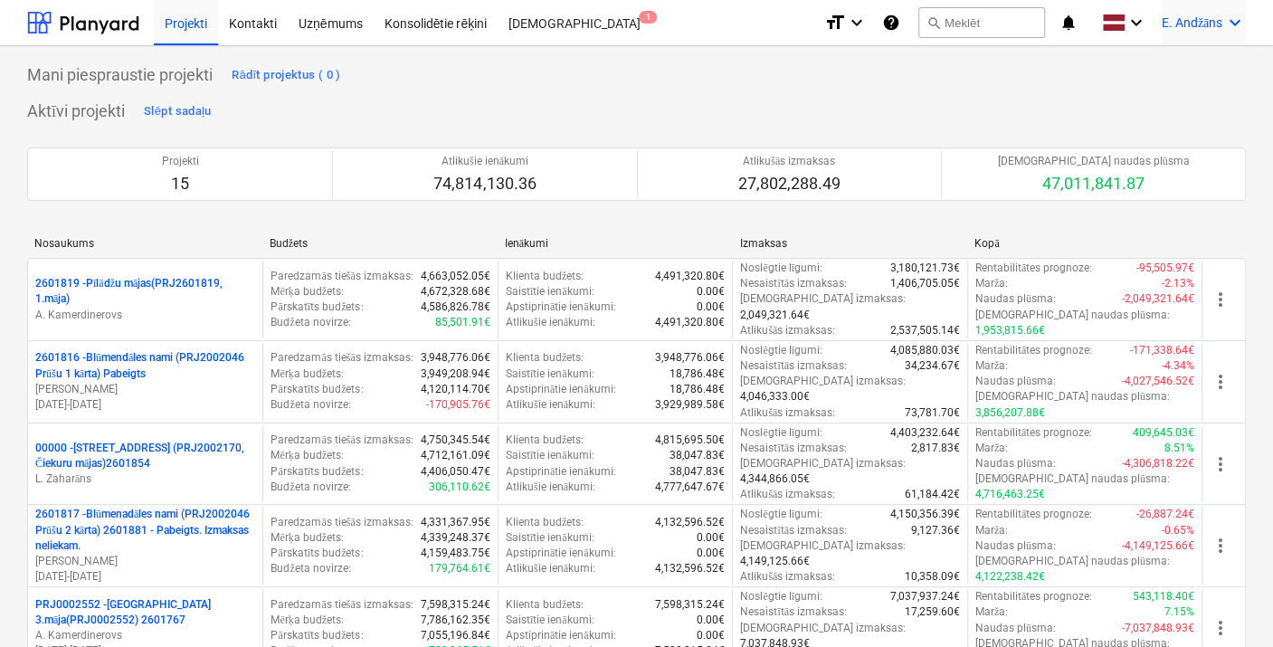
click at [1234, 20] on icon "keyboard_arrow_down" at bounding box center [1235, 23] width 22 height 22
click at [1175, 98] on div "Izlogoties" at bounding box center [1191, 100] width 109 height 29
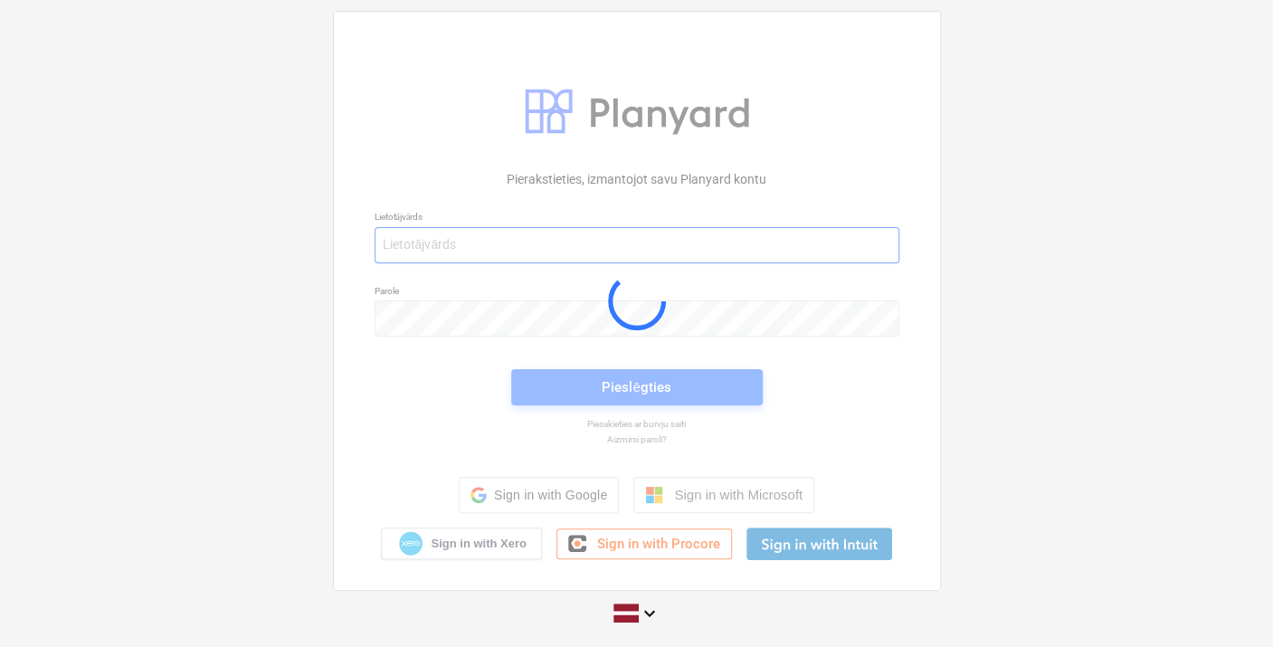
type input "[PERSON_NAME][EMAIL_ADDRESS][DOMAIN_NAME]"
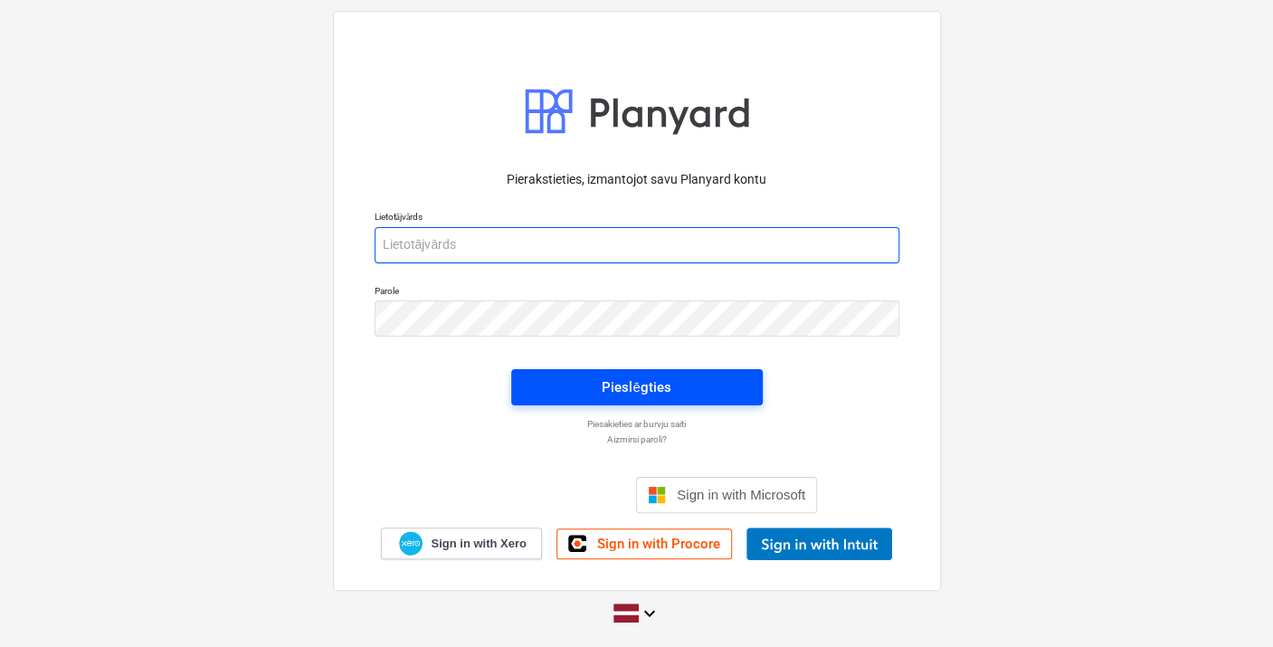
type input "[PERSON_NAME][EMAIL_ADDRESS][DOMAIN_NAME]"
click at [685, 390] on span "Pieslēgties" at bounding box center [637, 388] width 208 height 24
